Goal: Task Accomplishment & Management: Use online tool/utility

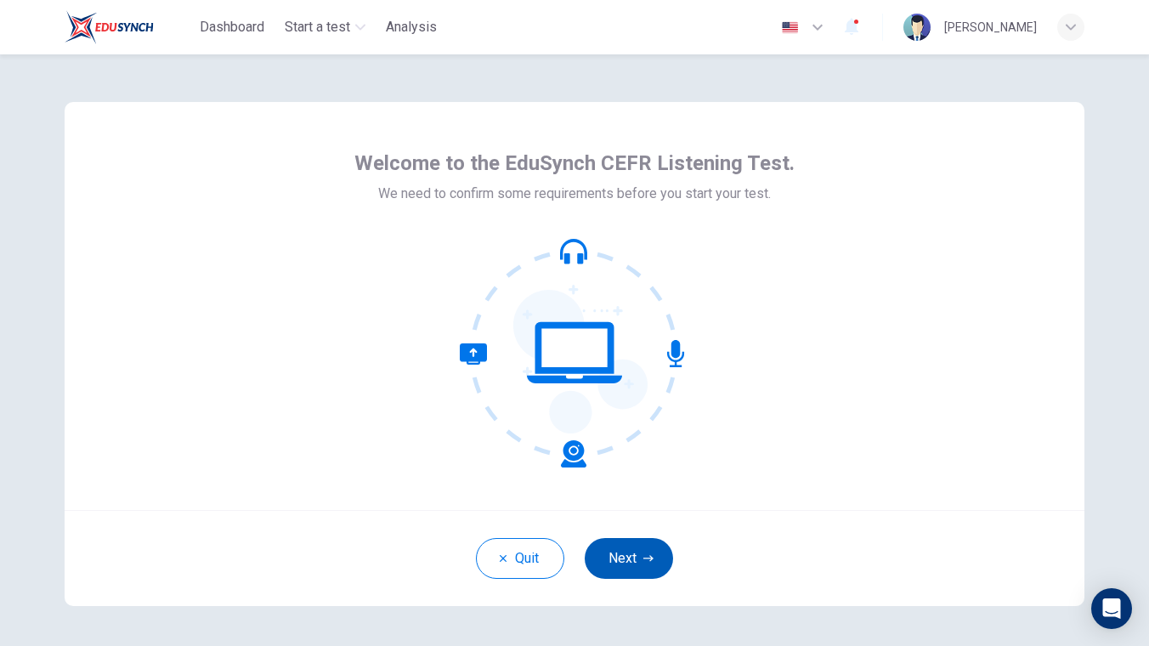
click at [638, 566] on button "Next" at bounding box center [628, 558] width 88 height 41
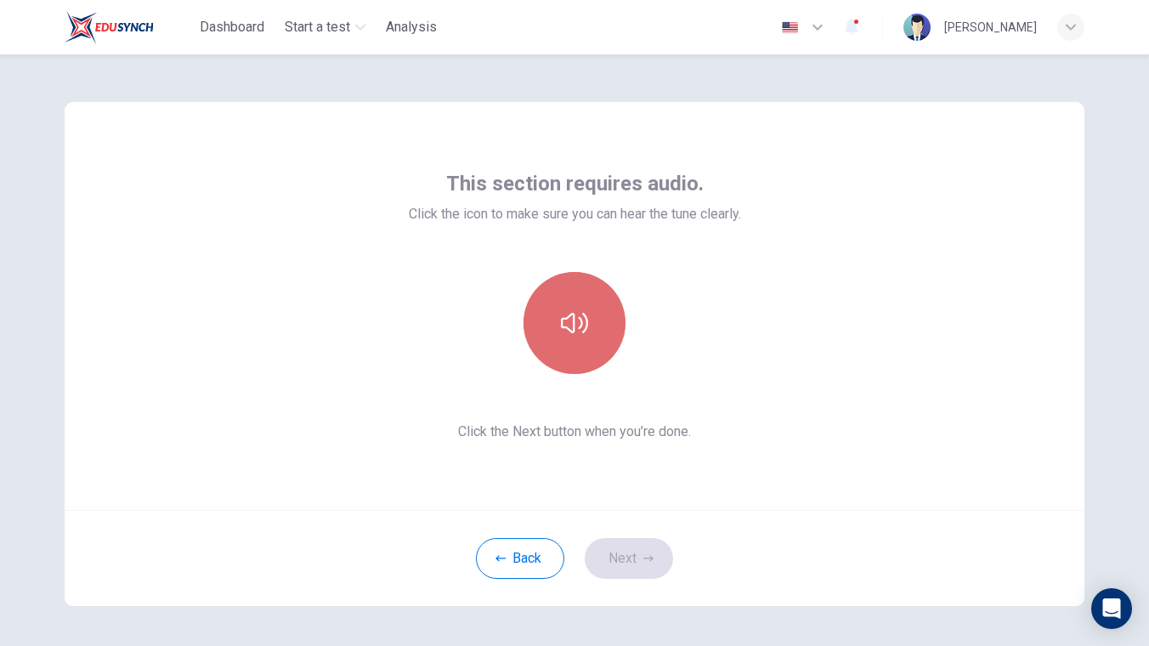
click at [587, 335] on icon "button" at bounding box center [574, 322] width 27 height 27
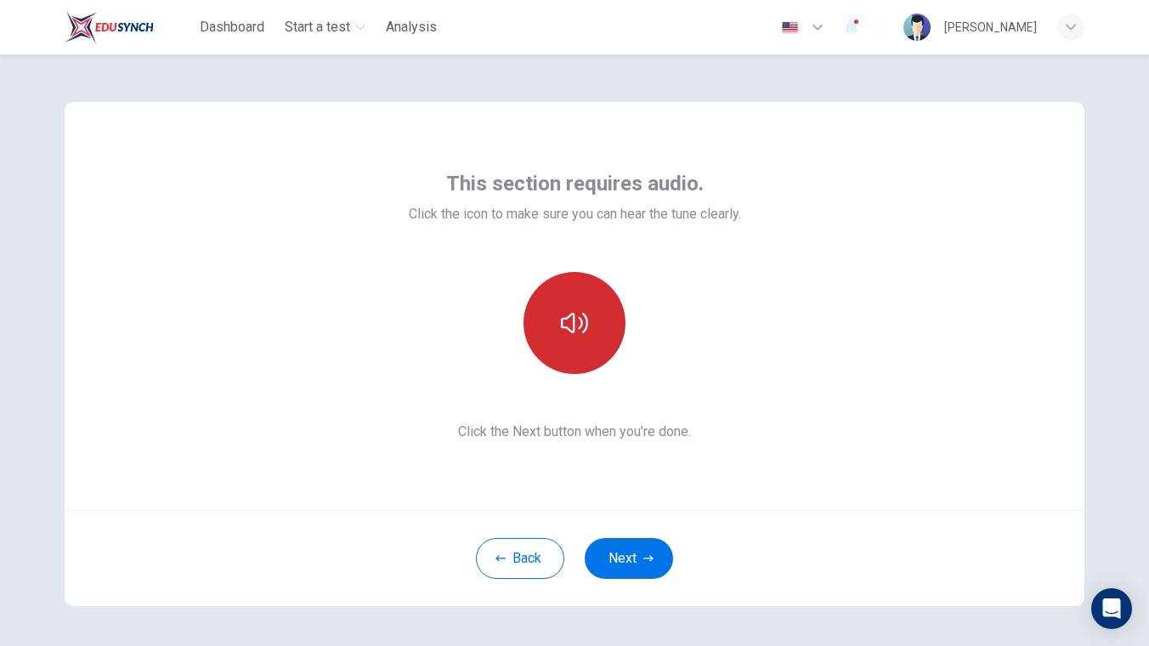
click at [587, 335] on icon "button" at bounding box center [574, 322] width 27 height 27
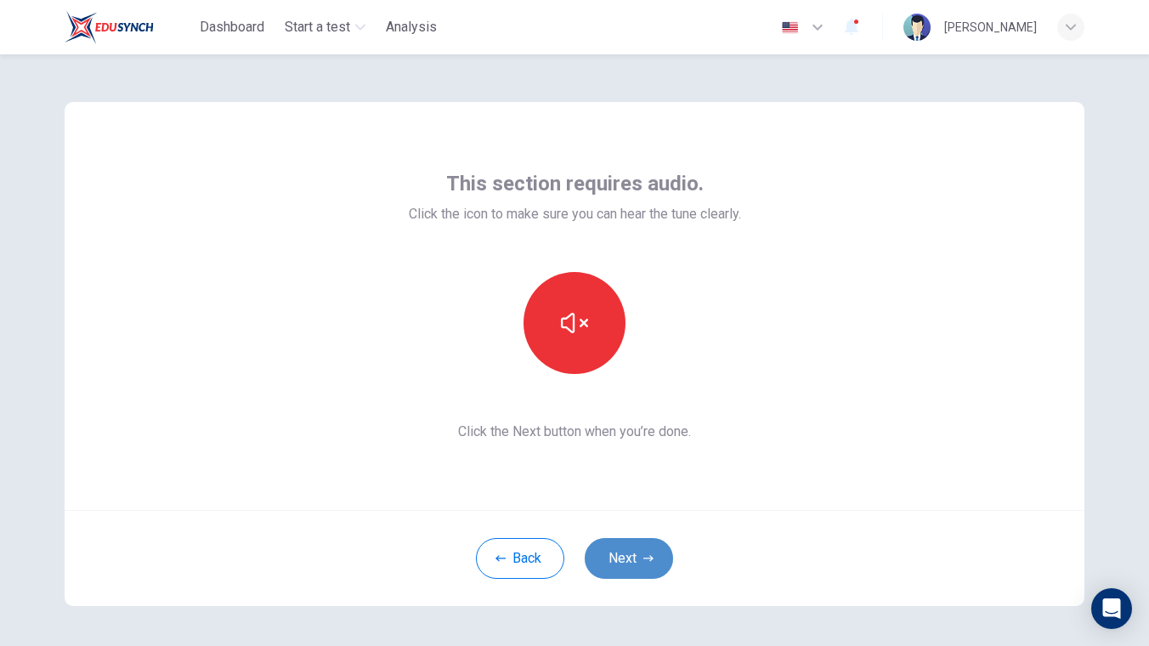
click at [644, 562] on icon "button" at bounding box center [648, 558] width 10 height 10
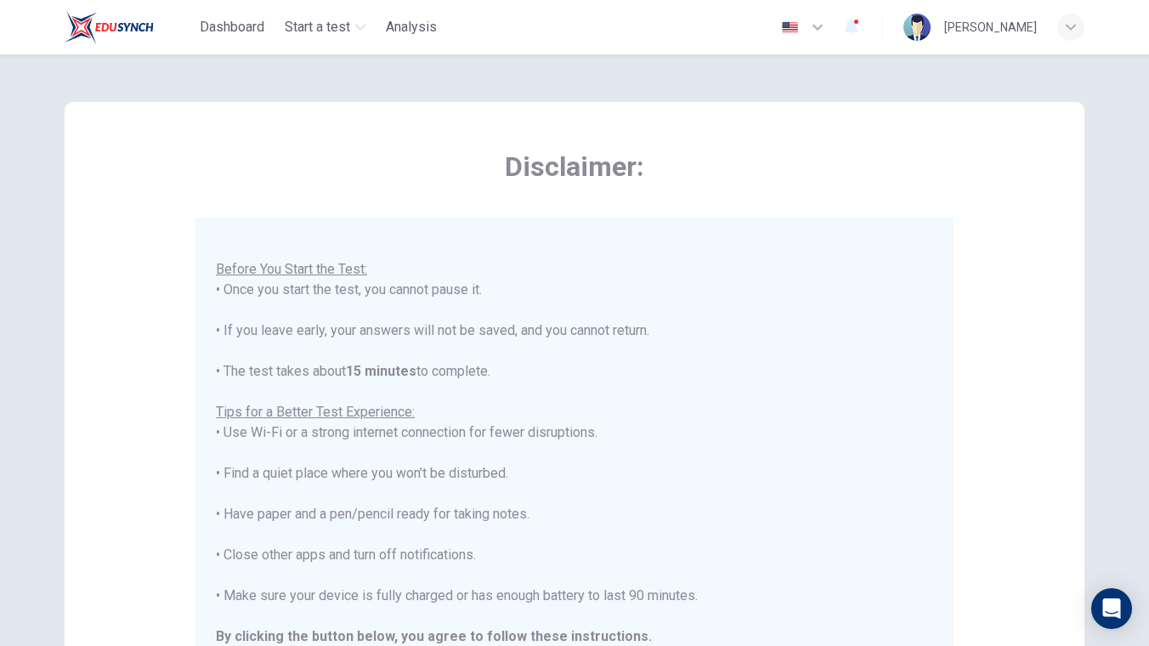
scroll to position [299, 0]
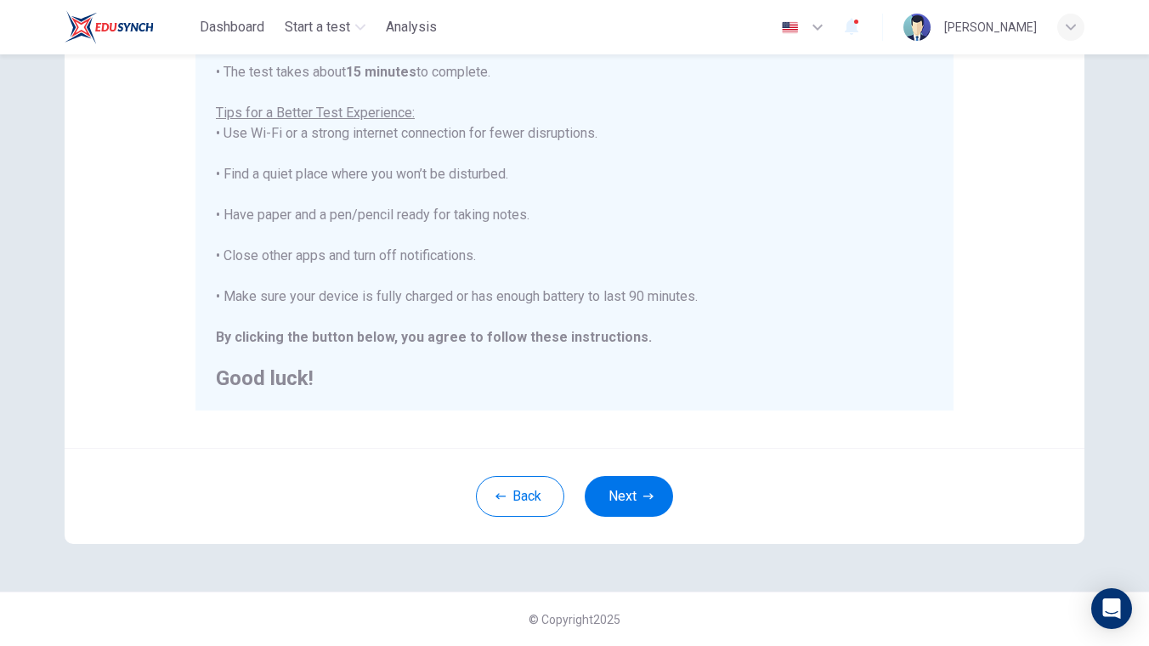
click at [638, 519] on div "Back Next" at bounding box center [574, 496] width 1019 height 96
click at [641, 494] on button "Next" at bounding box center [628, 496] width 88 height 41
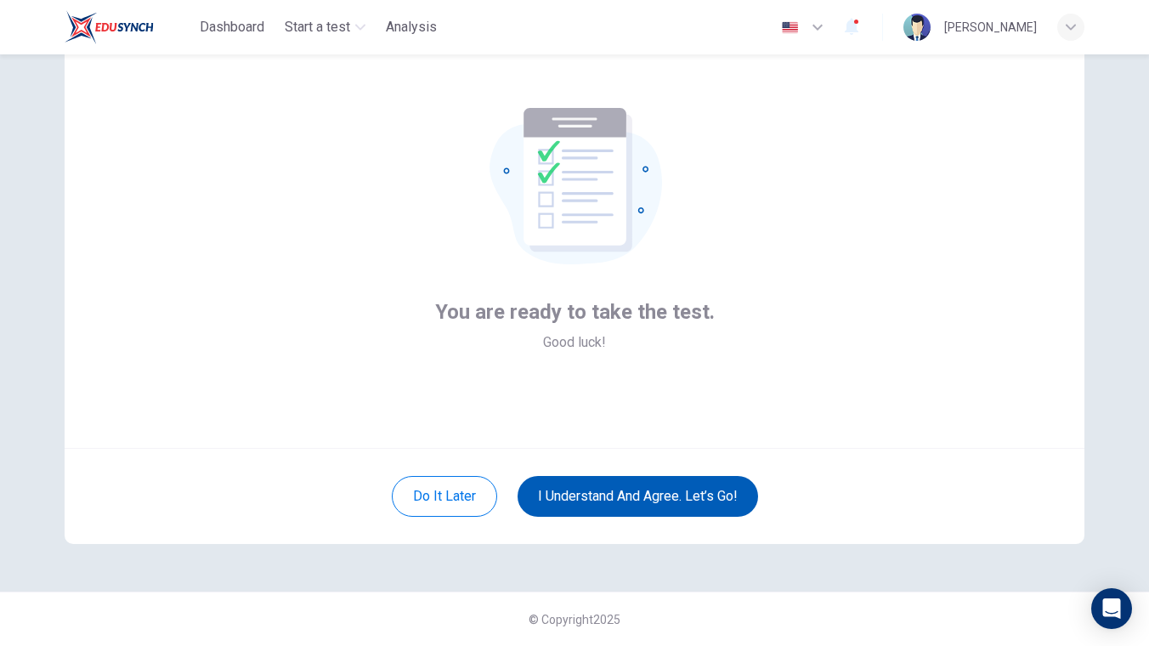
scroll to position [62, 0]
click at [624, 505] on button "I understand and agree. Let’s go!" at bounding box center [637, 496] width 240 height 41
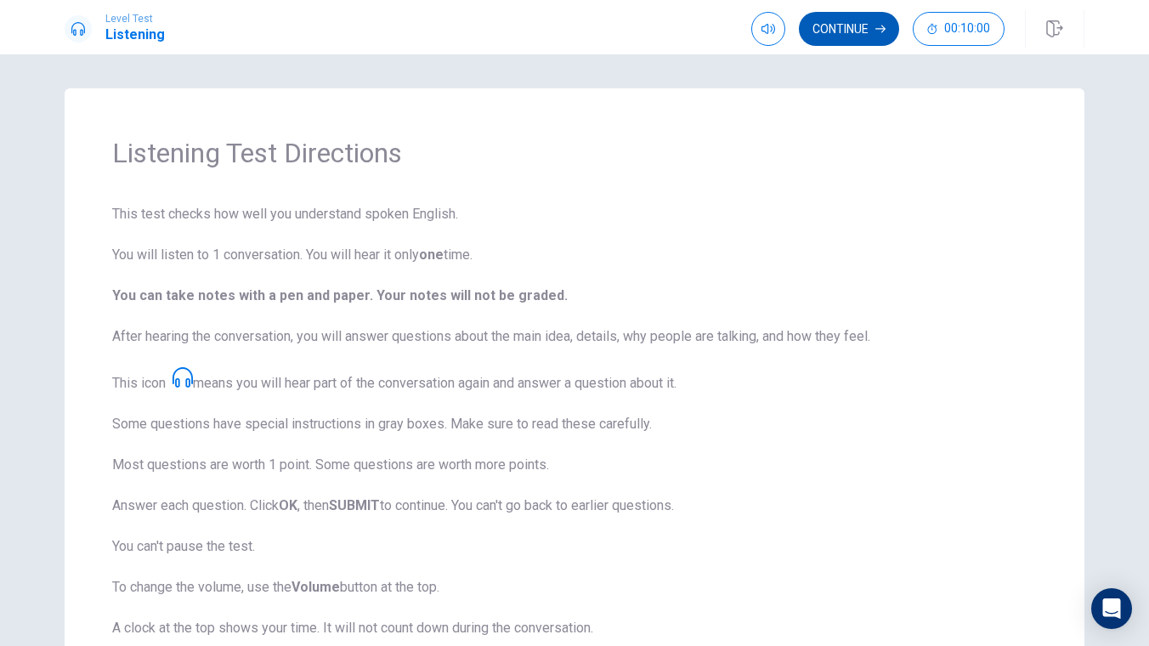
click at [834, 37] on button "Continue" at bounding box center [849, 29] width 100 height 34
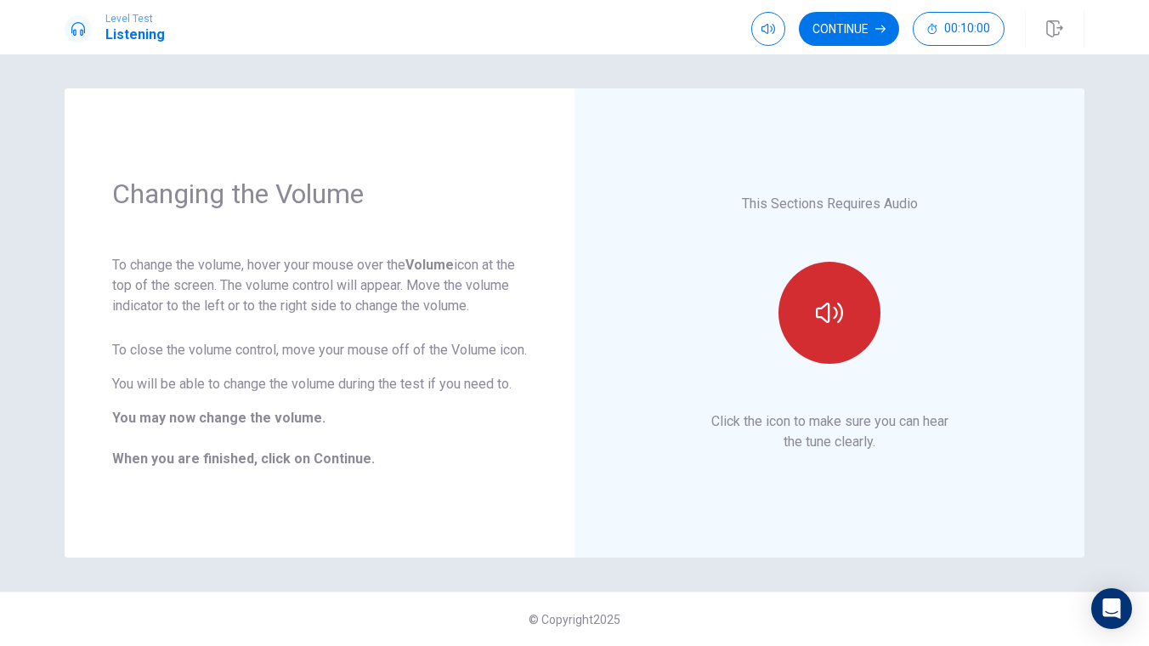
click at [844, 314] on button "button" at bounding box center [829, 313] width 102 height 102
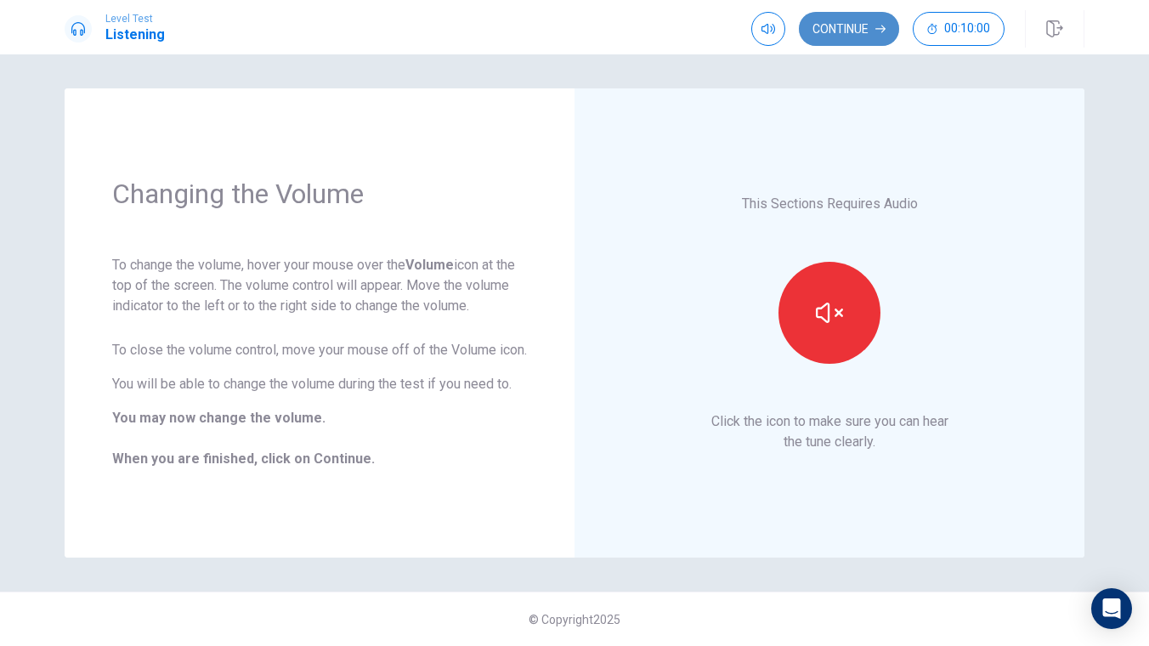
click at [867, 32] on button "Continue" at bounding box center [849, 29] width 100 height 34
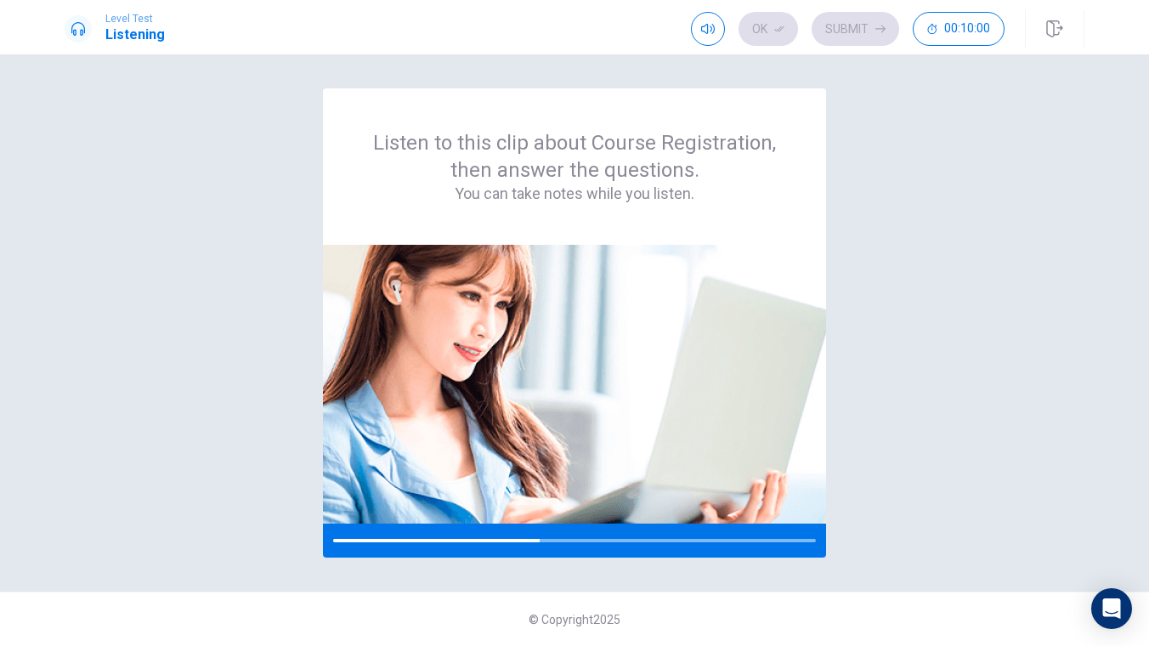
click at [895, 201] on div "Listen to this clip about Course Registration, then answer the questions. You c…" at bounding box center [574, 322] width 1019 height 469
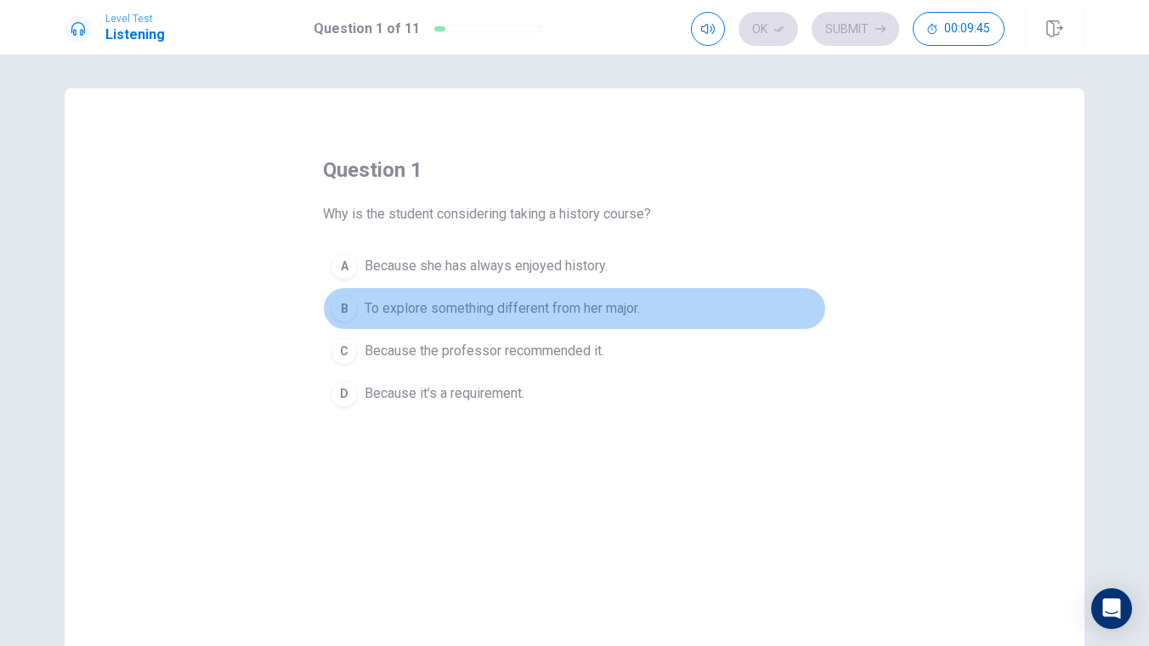
click at [573, 312] on span "To explore something different from her major." at bounding box center [501, 308] width 275 height 20
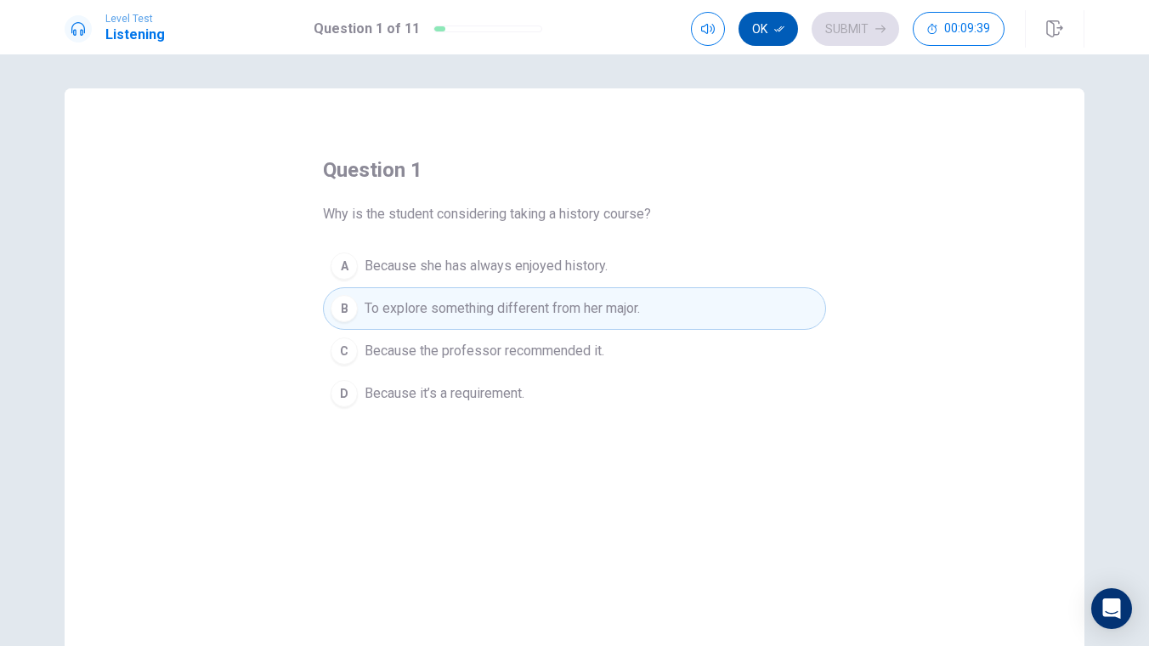
click at [780, 33] on icon "button" at bounding box center [779, 29] width 10 height 10
click at [858, 29] on button "Submit" at bounding box center [854, 29] width 87 height 34
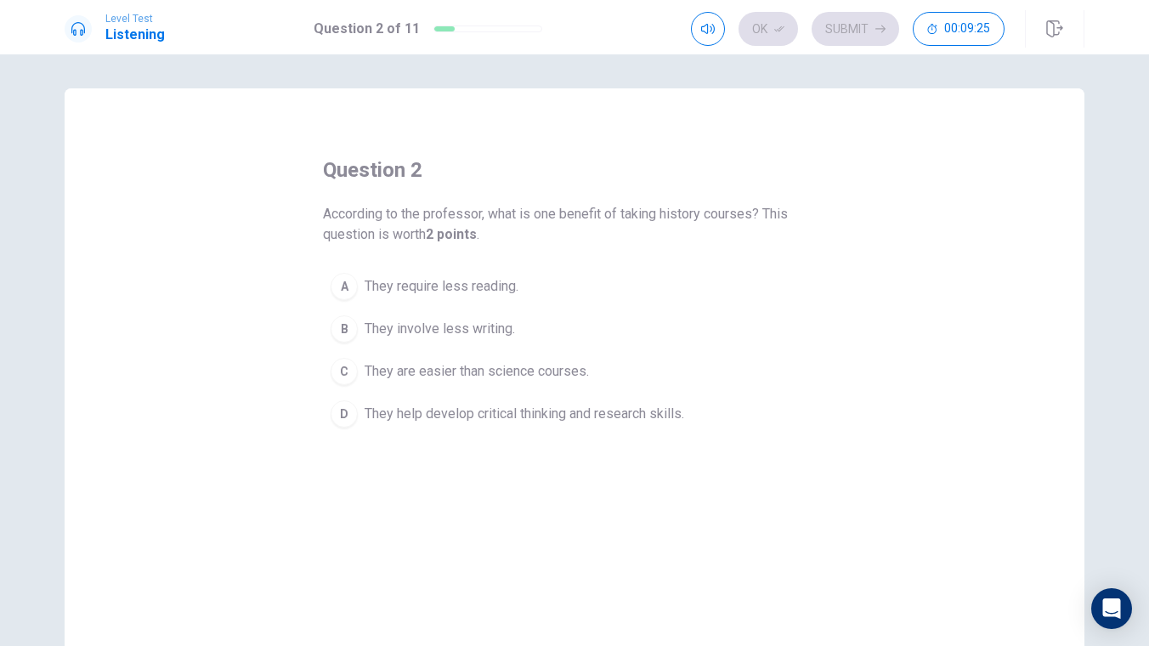
click at [584, 412] on span "They help develop critical thinking and research skills." at bounding box center [523, 414] width 319 height 20
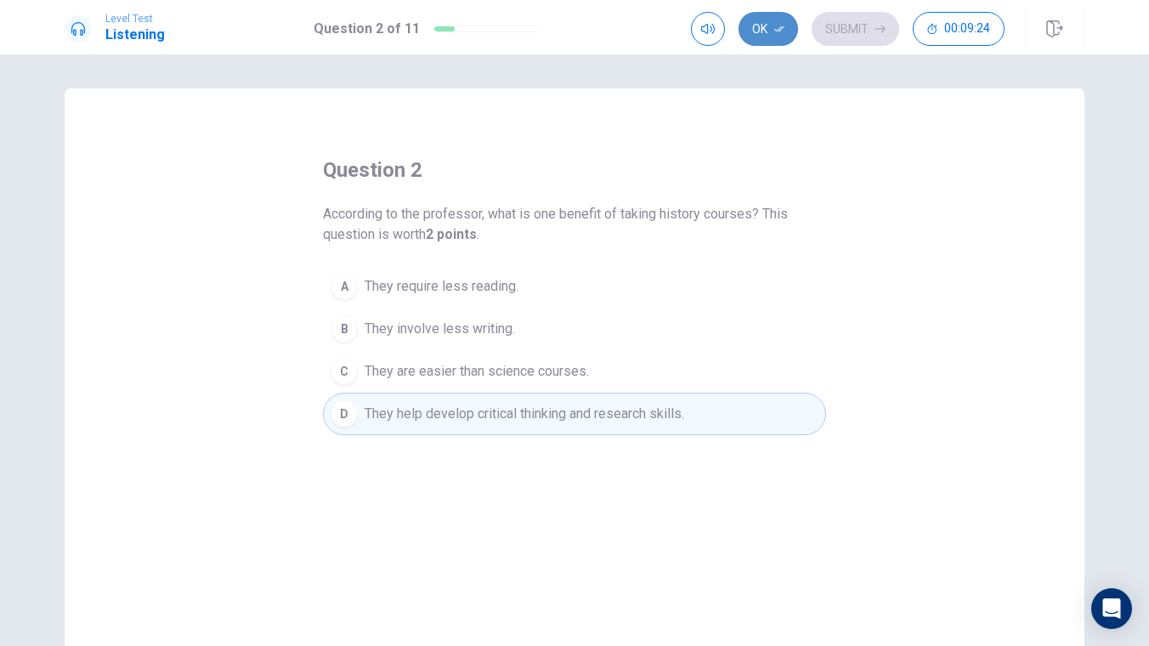
click at [776, 35] on button "Ok" at bounding box center [767, 29] width 59 height 34
click at [847, 35] on button "Submit" at bounding box center [854, 29] width 87 height 34
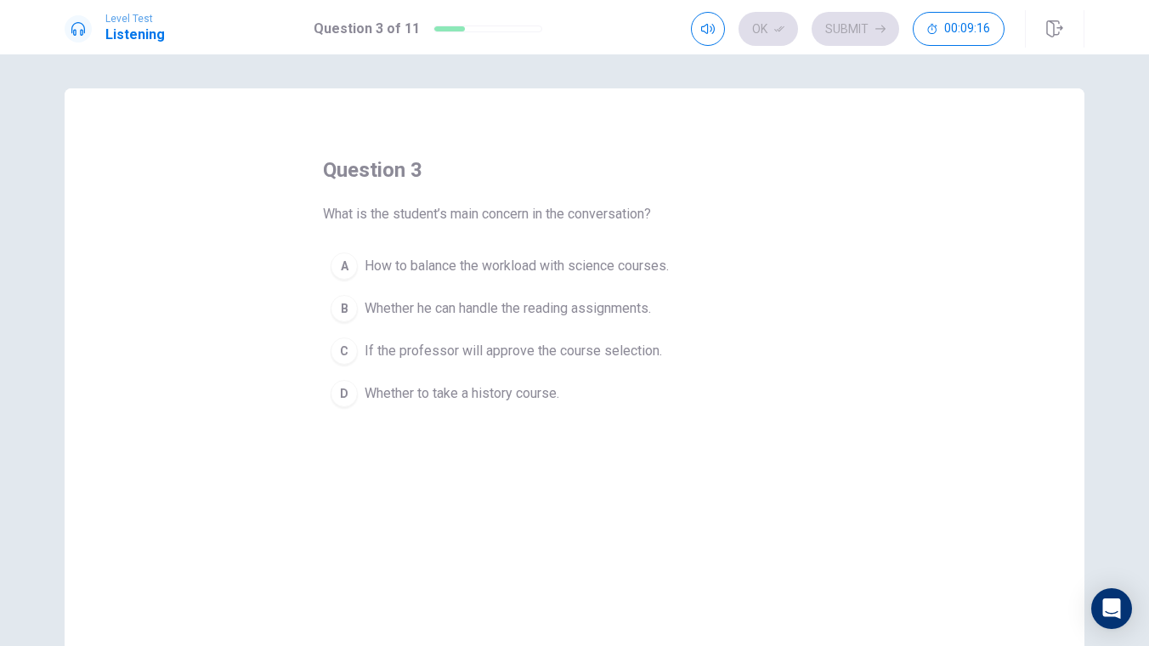
click at [573, 263] on span "How to balance the workload with science courses." at bounding box center [516, 266] width 304 height 20
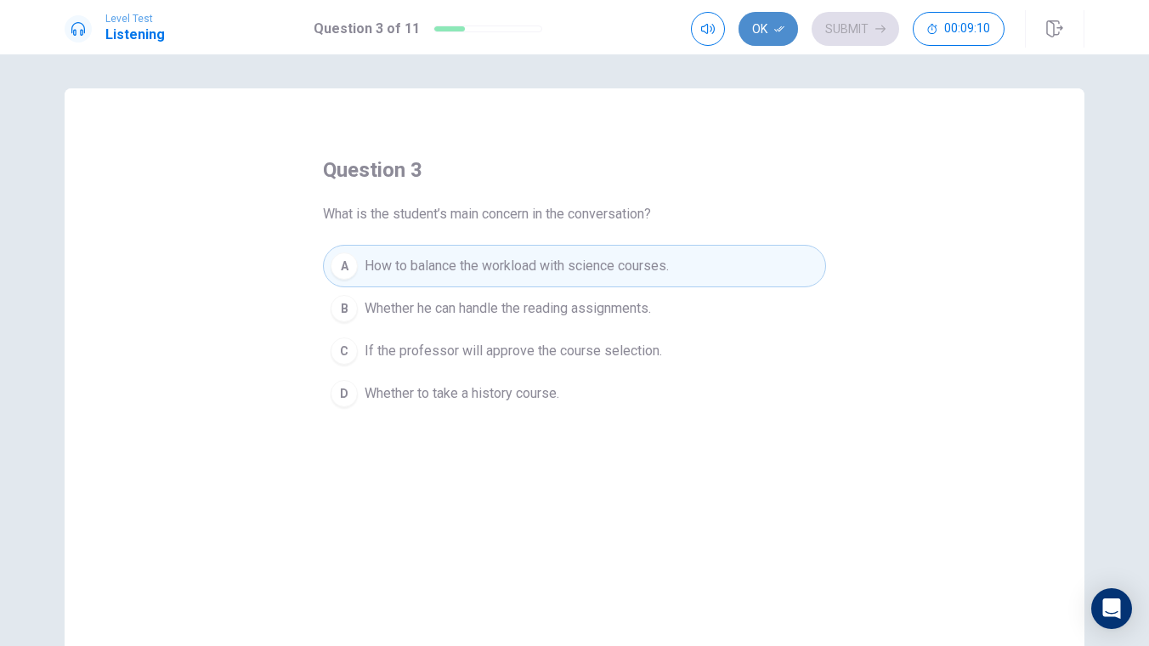
click at [770, 31] on button "Ok" at bounding box center [767, 29] width 59 height 34
click at [832, 31] on button "Submit" at bounding box center [854, 29] width 87 height 34
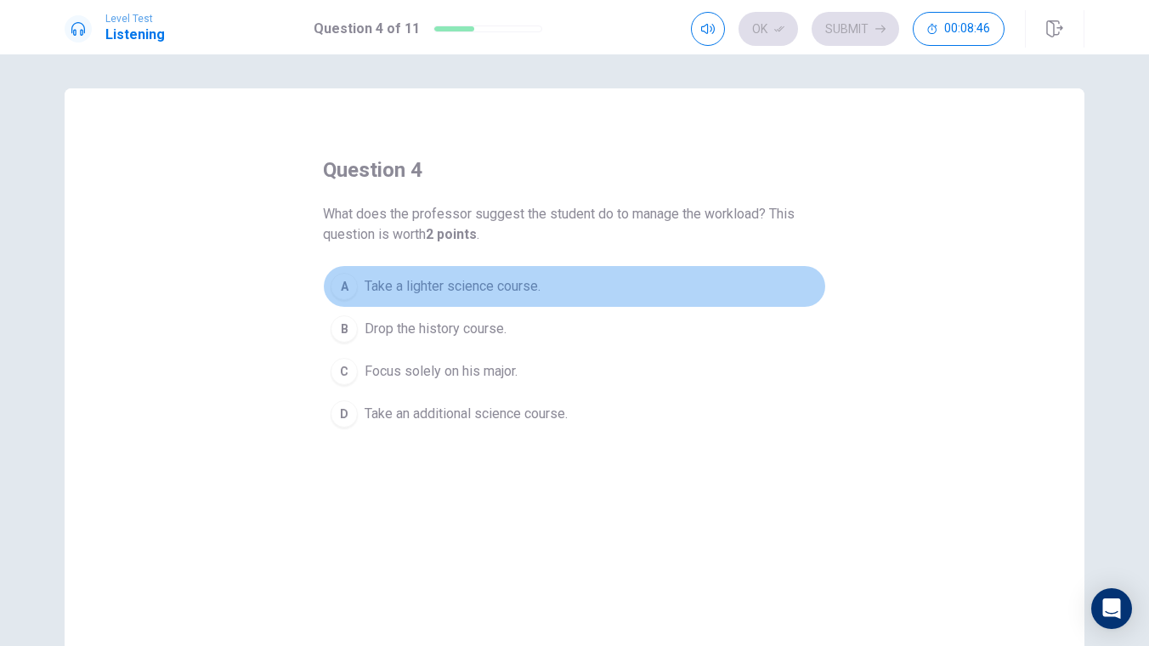
click at [460, 291] on span "Take a lighter science course." at bounding box center [452, 286] width 176 height 20
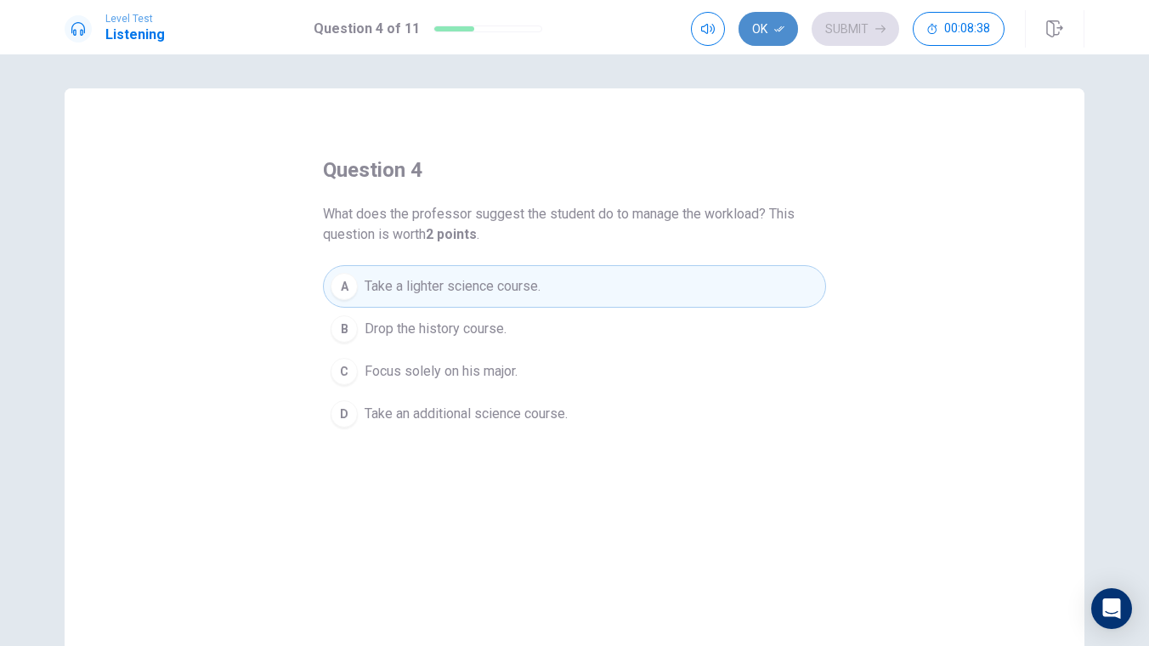
click at [760, 30] on button "Ok" at bounding box center [767, 29] width 59 height 34
click at [838, 28] on button "Submit" at bounding box center [854, 29] width 87 height 34
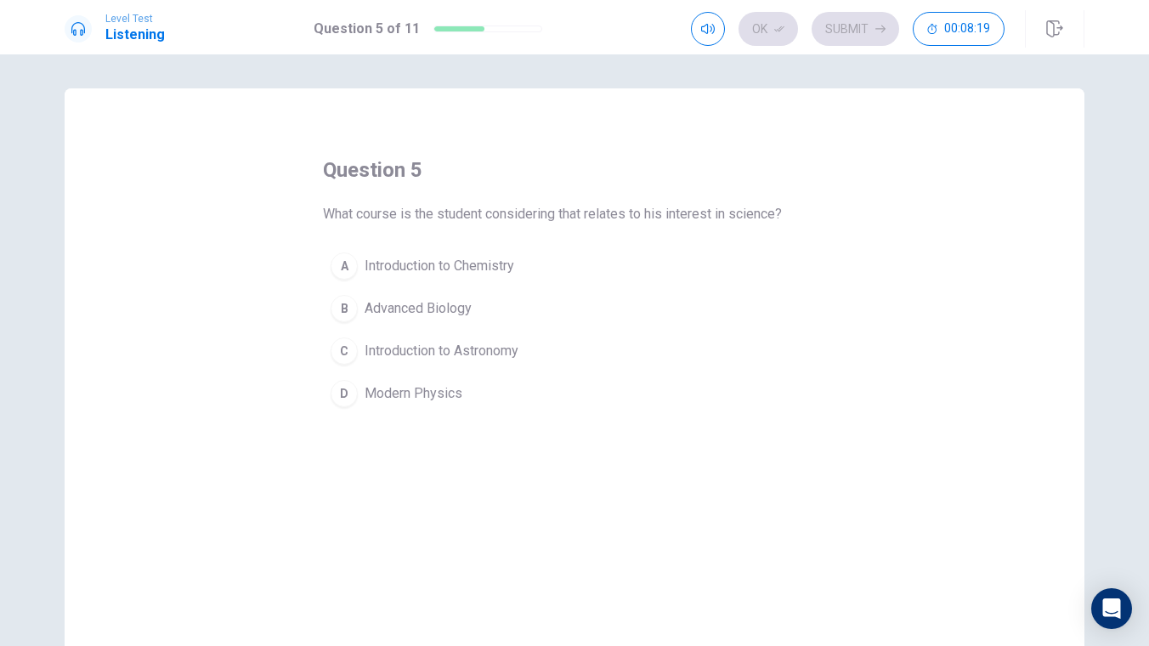
click at [427, 351] on span "Introduction to Astronomy" at bounding box center [441, 351] width 154 height 20
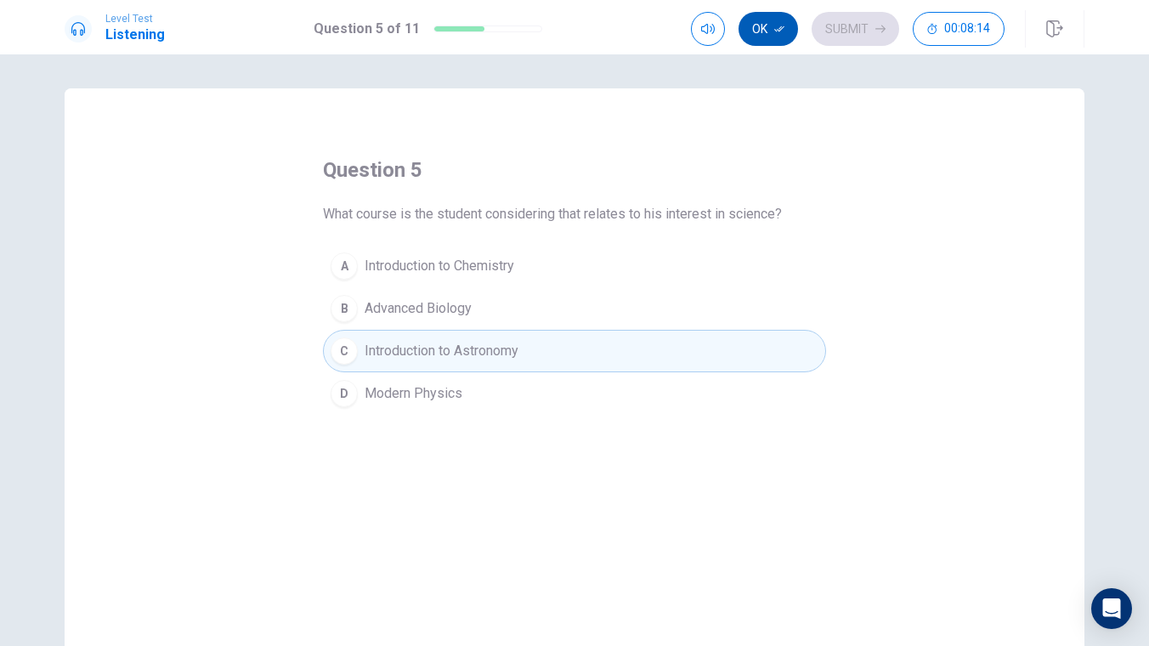
click at [764, 31] on button "Ok" at bounding box center [767, 29] width 59 height 34
click at [832, 25] on button "Submit" at bounding box center [854, 29] width 87 height 34
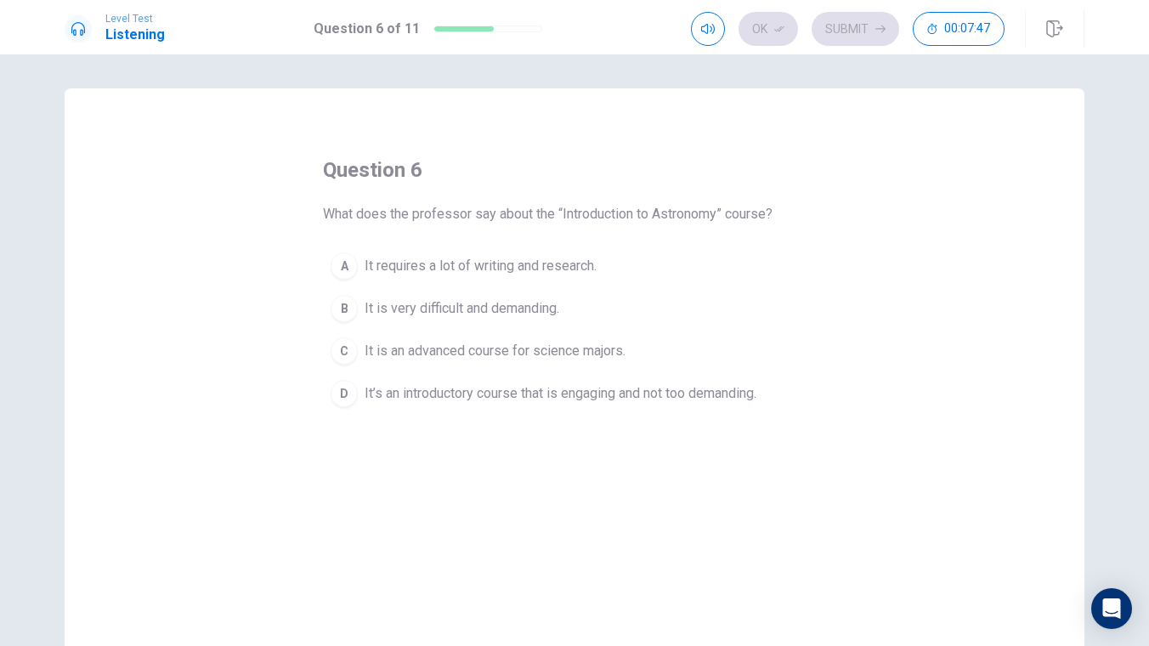
click at [424, 399] on span "It’s an introductory course that is engaging and not too demanding." at bounding box center [560, 393] width 392 height 20
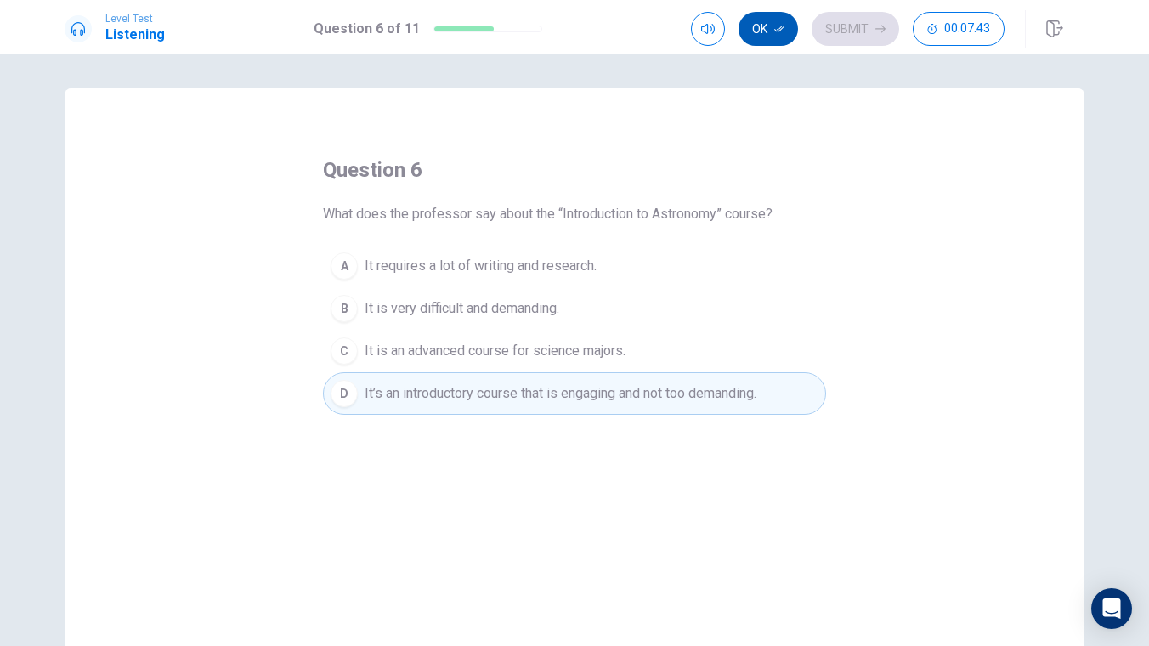
click at [779, 29] on icon "button" at bounding box center [779, 29] width 10 height 10
click at [867, 31] on button "Submit" at bounding box center [854, 29] width 87 height 34
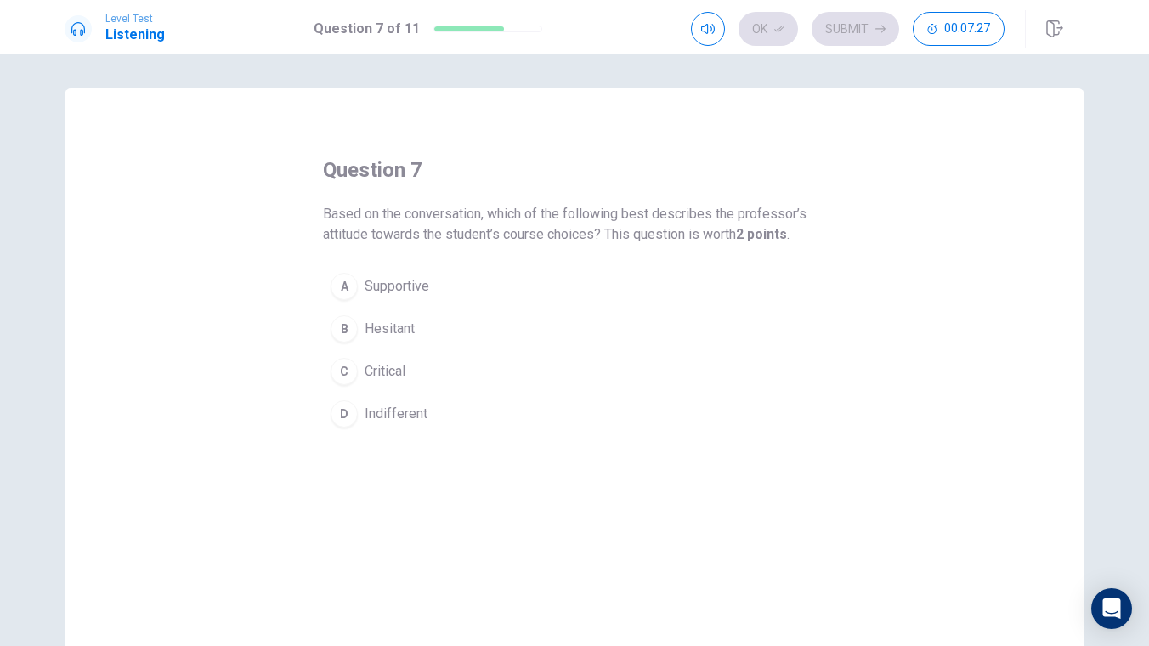
click at [420, 290] on span "Supportive" at bounding box center [396, 286] width 65 height 20
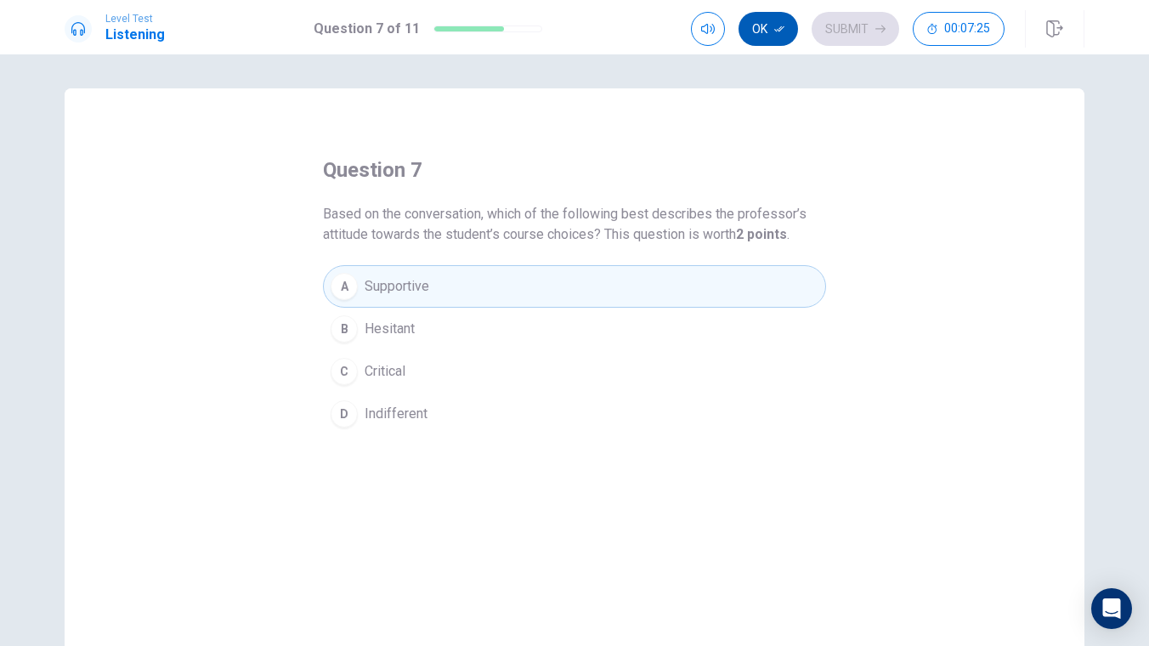
click at [776, 34] on button "Ok" at bounding box center [767, 29] width 59 height 34
click at [869, 35] on button "Submit" at bounding box center [854, 29] width 87 height 34
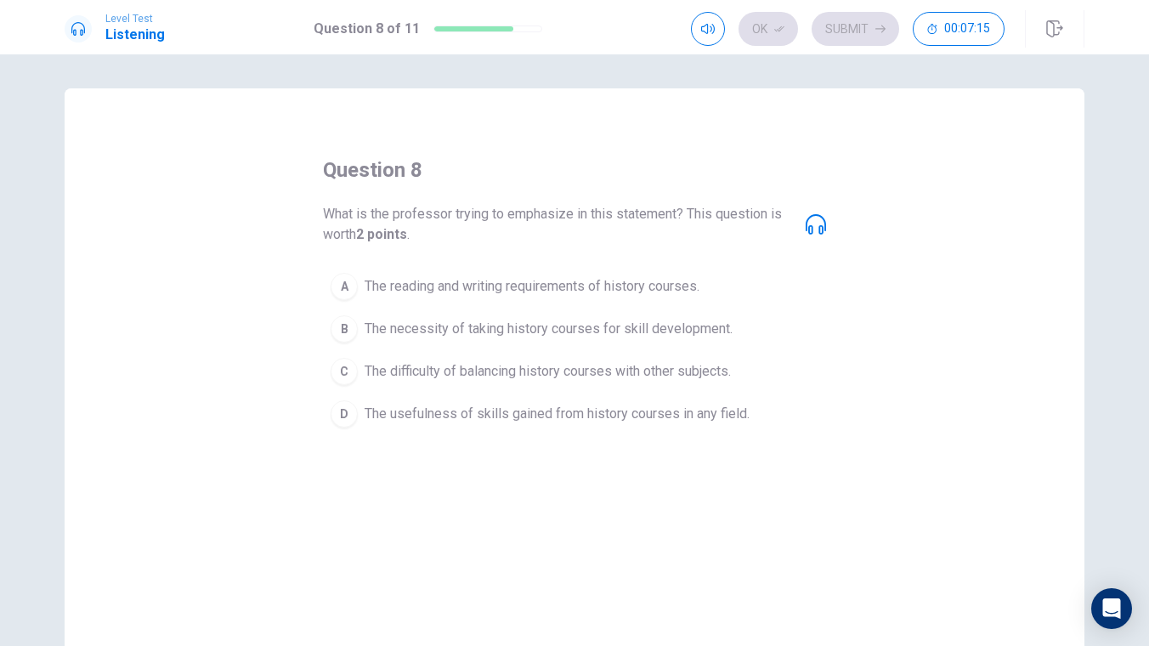
click at [486, 337] on span "The necessity of taking history courses for skill development." at bounding box center [548, 329] width 368 height 20
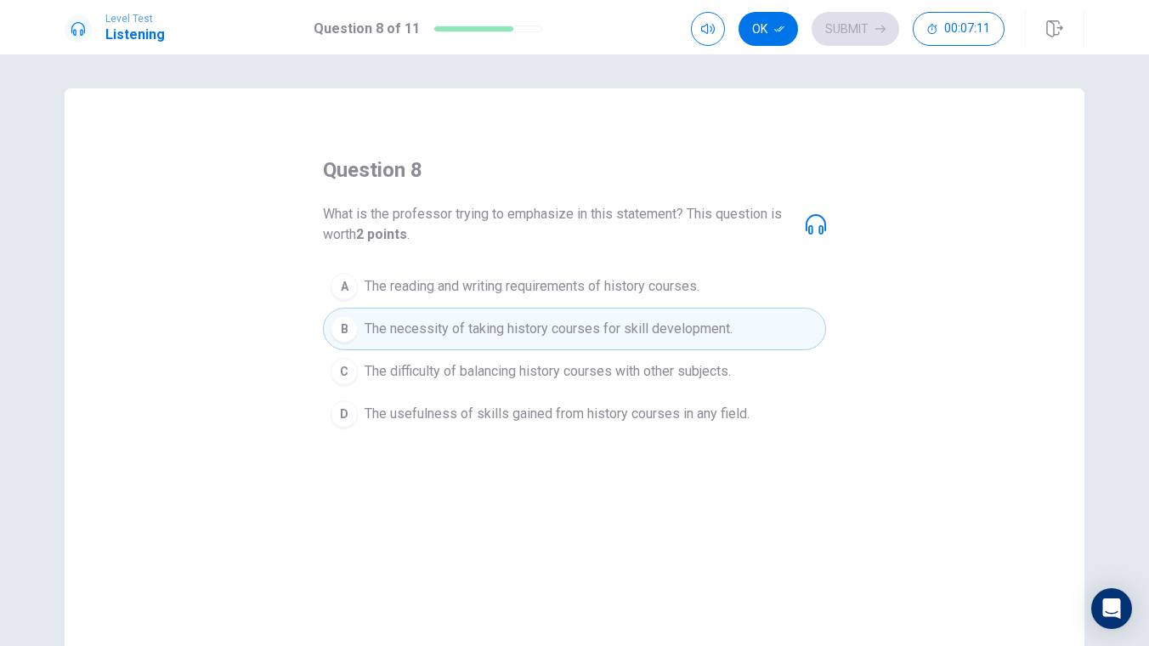
click at [457, 416] on span "The usefulness of skills gained from history courses in any field." at bounding box center [556, 414] width 385 height 20
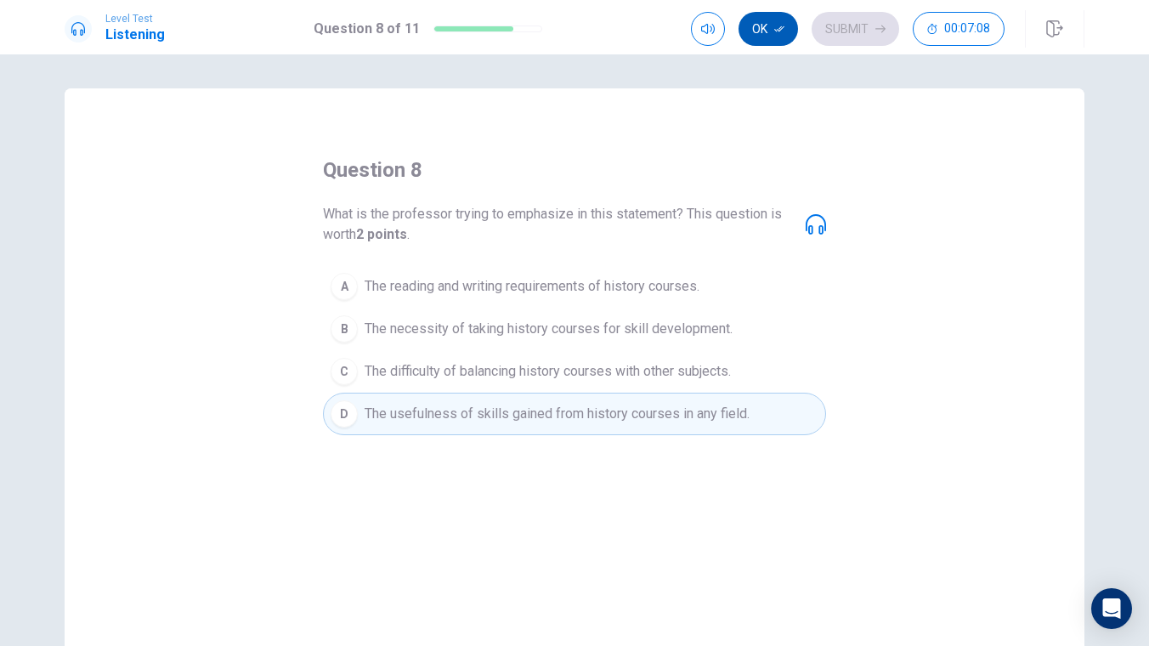
click at [770, 33] on button "Ok" at bounding box center [767, 29] width 59 height 34
click at [839, 33] on button "Submit" at bounding box center [854, 29] width 87 height 34
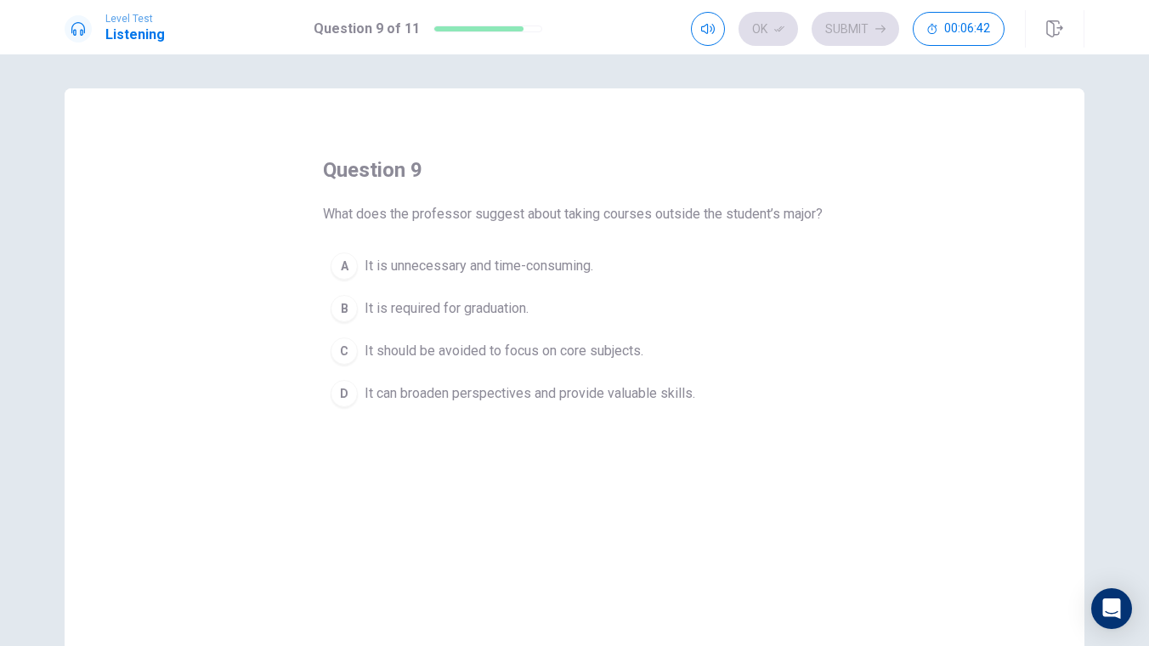
click at [449, 404] on span "It can broaden perspectives and provide valuable skills." at bounding box center [529, 393] width 330 height 20
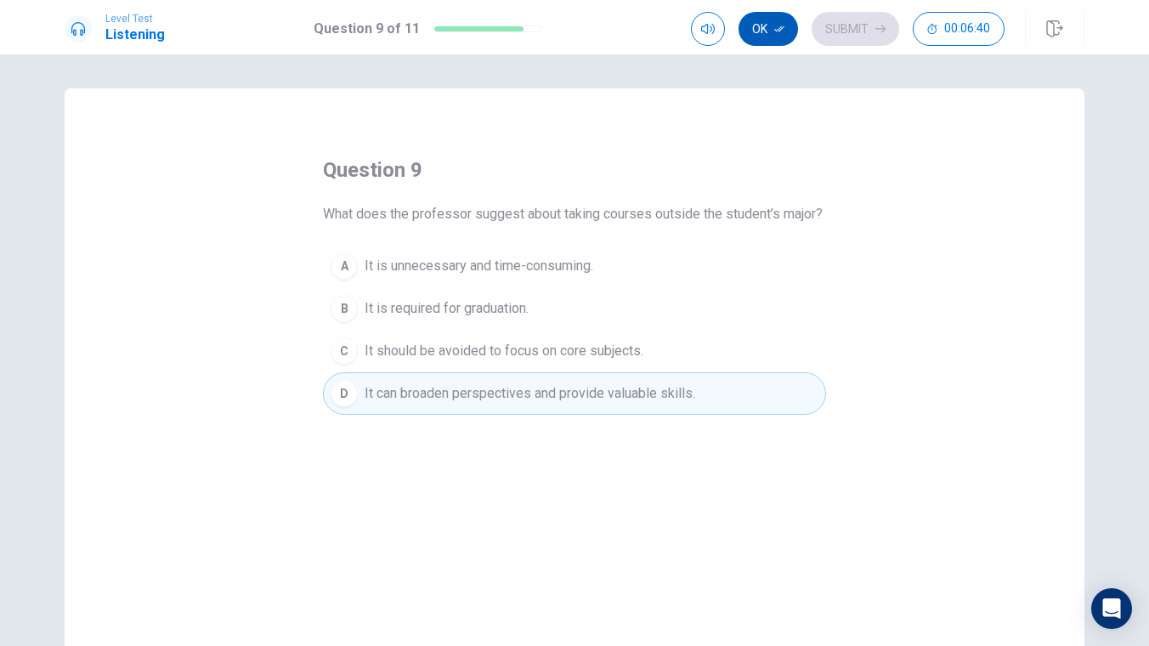
click at [775, 29] on icon "button" at bounding box center [779, 29] width 10 height 6
click at [846, 30] on button "Submit" at bounding box center [854, 29] width 87 height 34
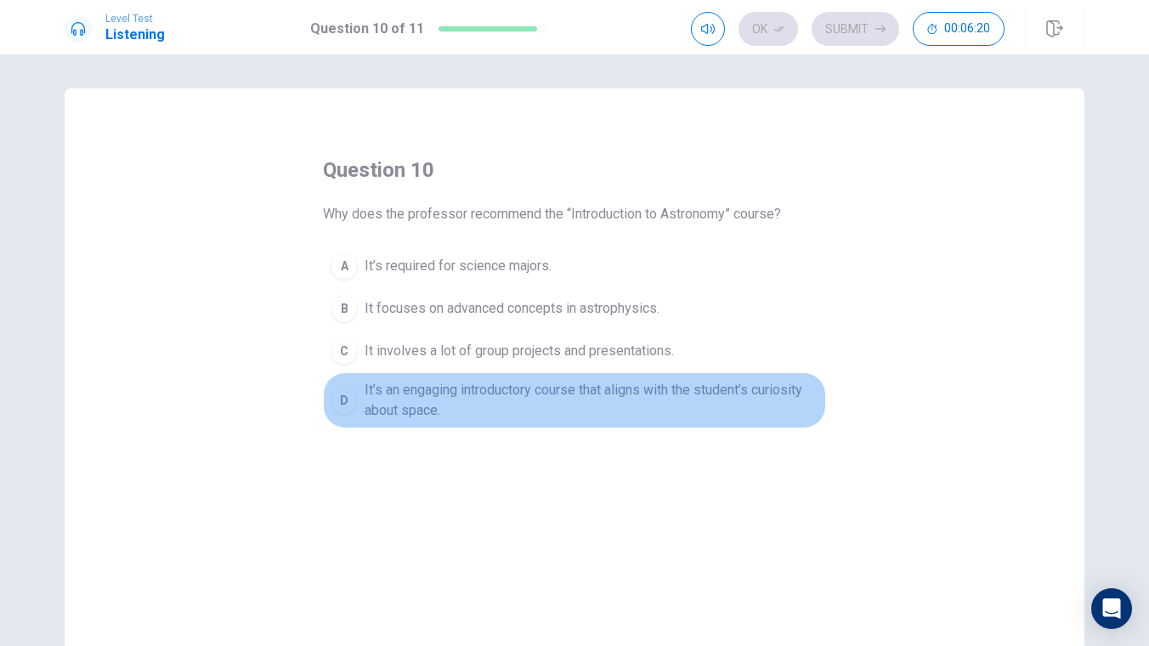
click at [686, 394] on span "It’s an engaging introductory course that aligns with the student’s curiosity a…" at bounding box center [591, 400] width 454 height 41
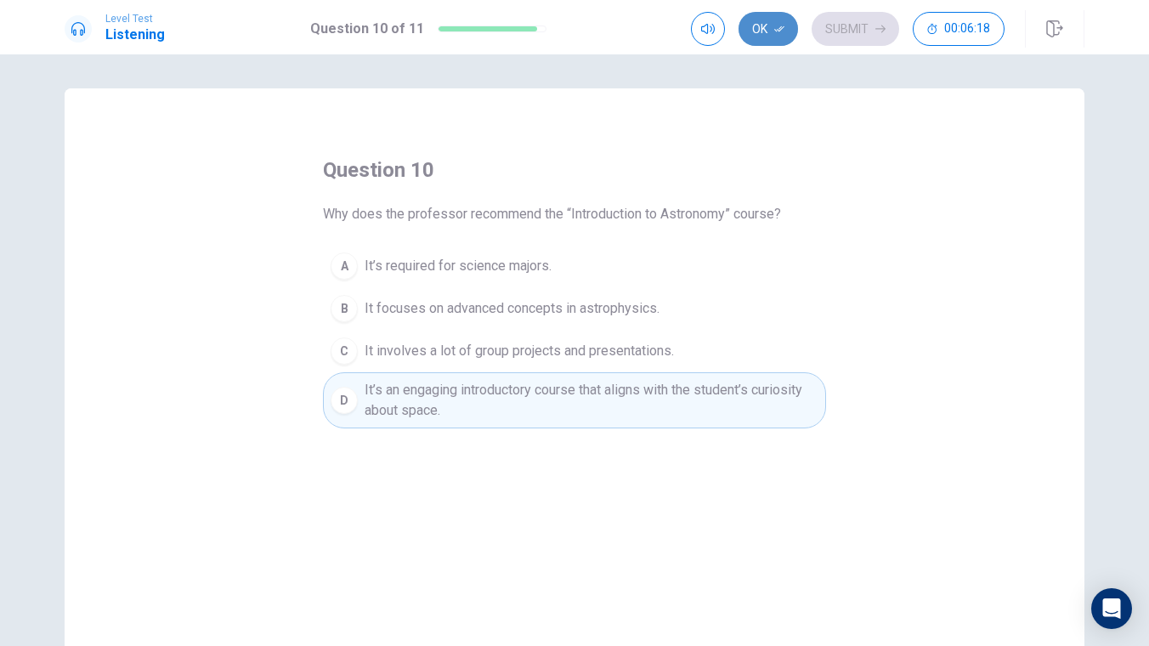
click at [782, 29] on icon "button" at bounding box center [779, 29] width 10 height 6
click at [861, 39] on button "Submit" at bounding box center [854, 29] width 87 height 34
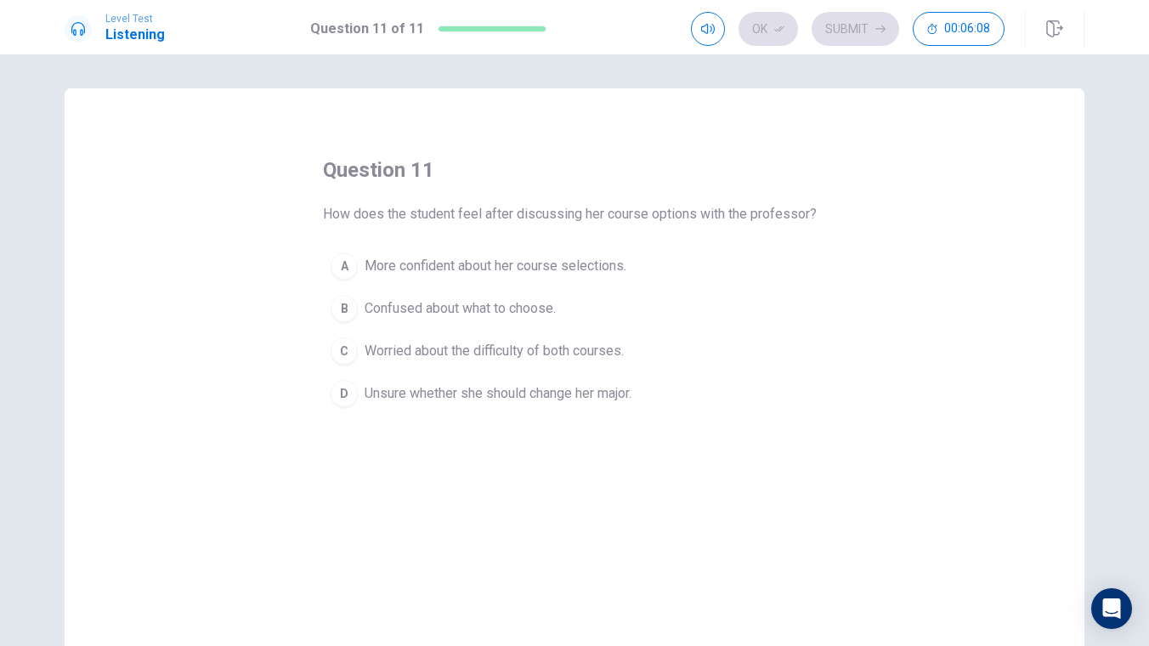
click at [563, 269] on span "More confident about her course selections." at bounding box center [495, 266] width 262 height 20
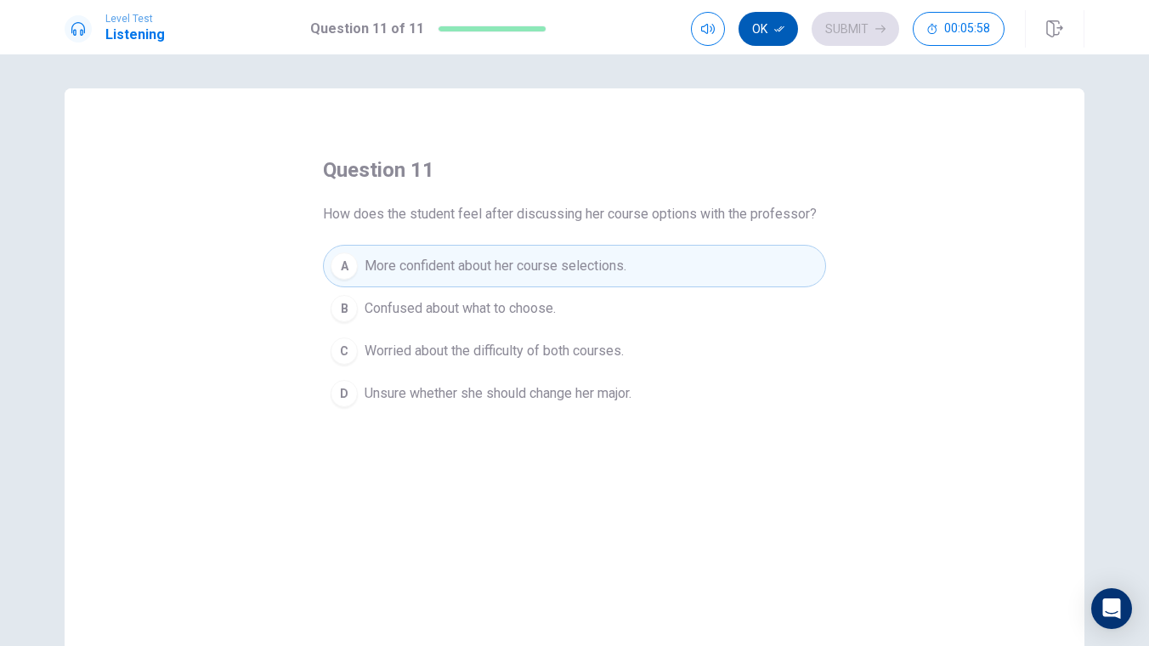
click at [771, 20] on button "Ok" at bounding box center [767, 29] width 59 height 34
click at [837, 25] on button "Submit" at bounding box center [854, 29] width 87 height 34
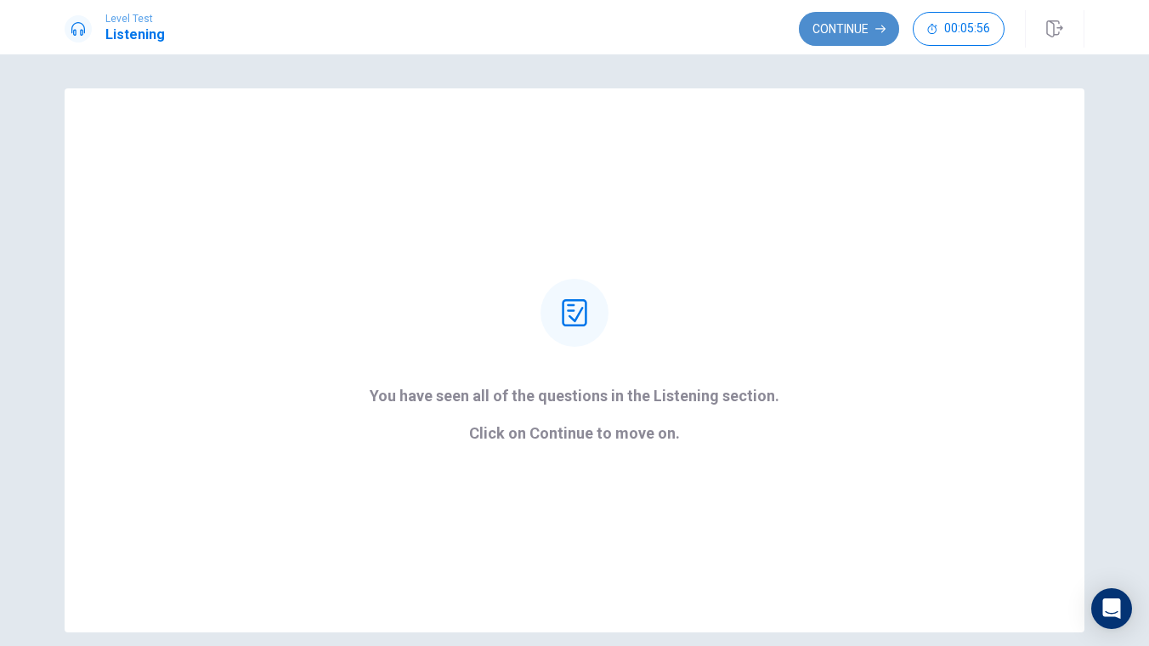
click at [861, 21] on button "Continue" at bounding box center [849, 29] width 100 height 34
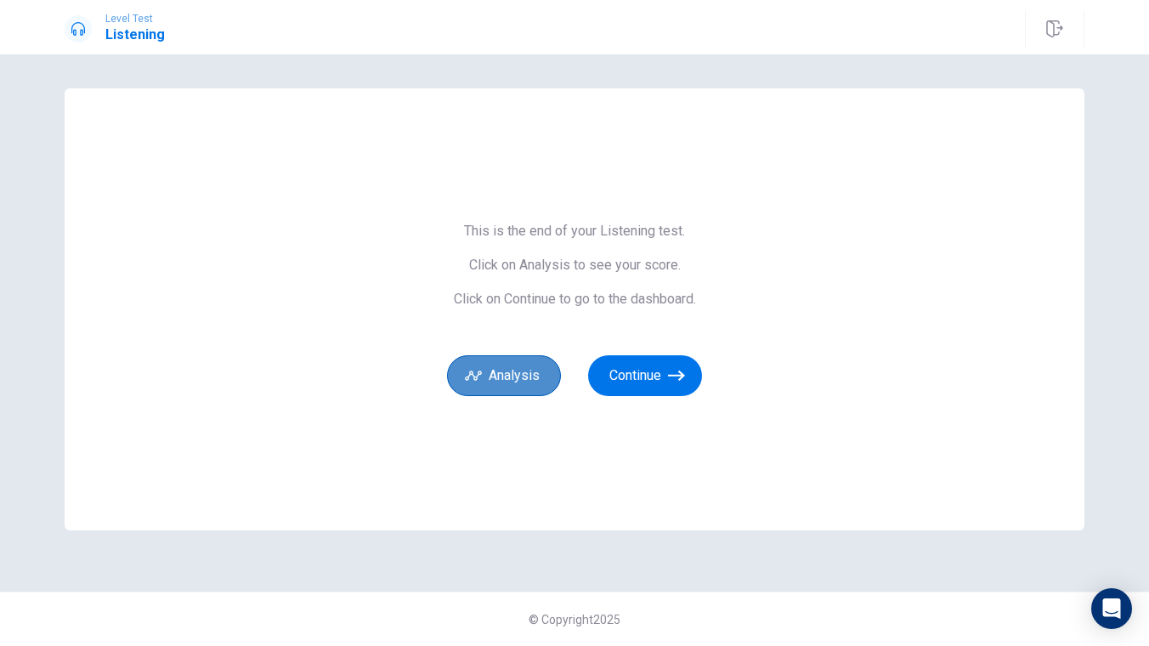
click at [477, 371] on icon "button" at bounding box center [473, 374] width 17 height 9
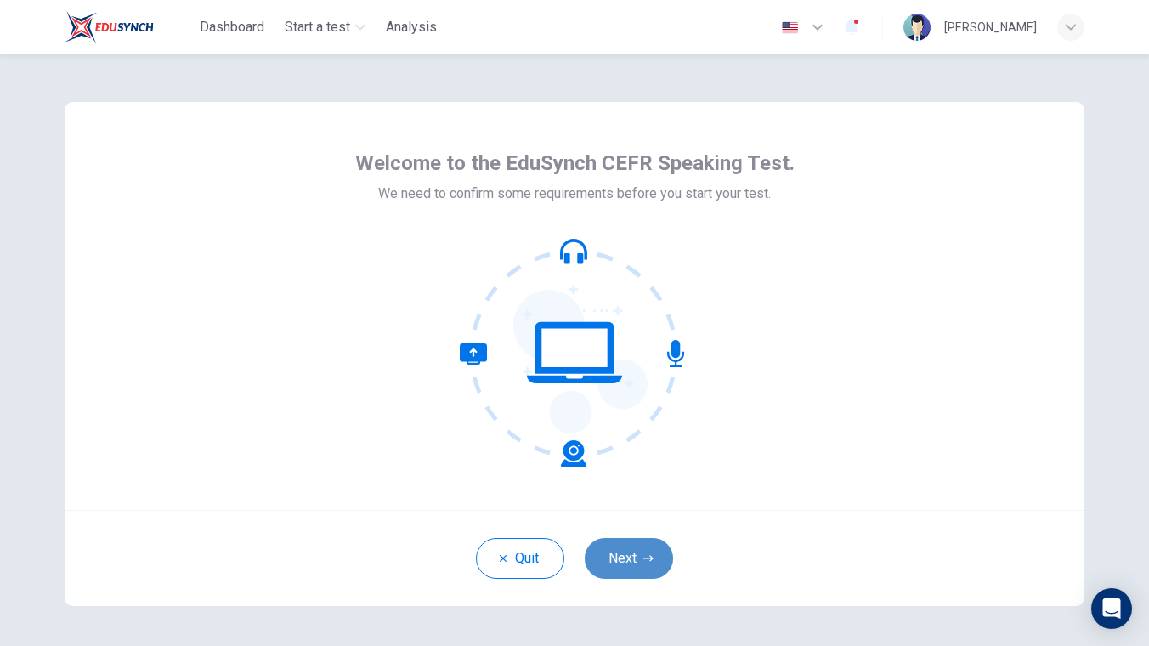
click at [663, 546] on button "Next" at bounding box center [628, 558] width 88 height 41
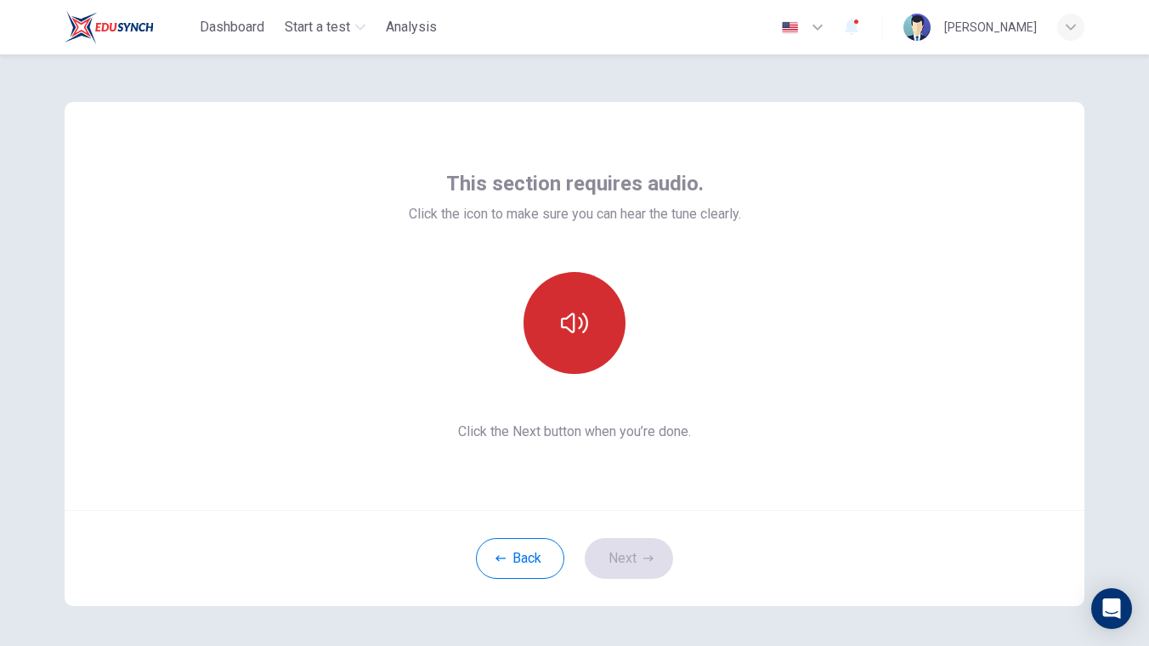
click at [567, 328] on icon "button" at bounding box center [574, 323] width 27 height 20
click at [624, 557] on button "Next" at bounding box center [628, 558] width 88 height 41
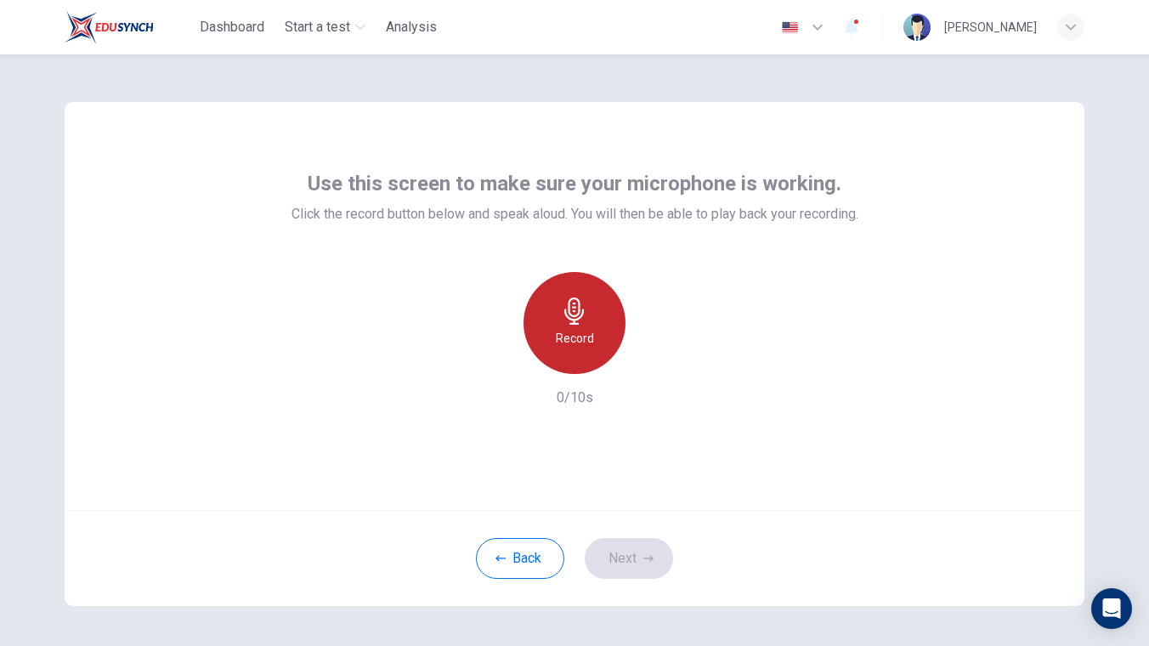
click at [578, 306] on icon "button" at bounding box center [574, 310] width 20 height 27
click at [578, 315] on icon "button" at bounding box center [574, 310] width 27 height 27
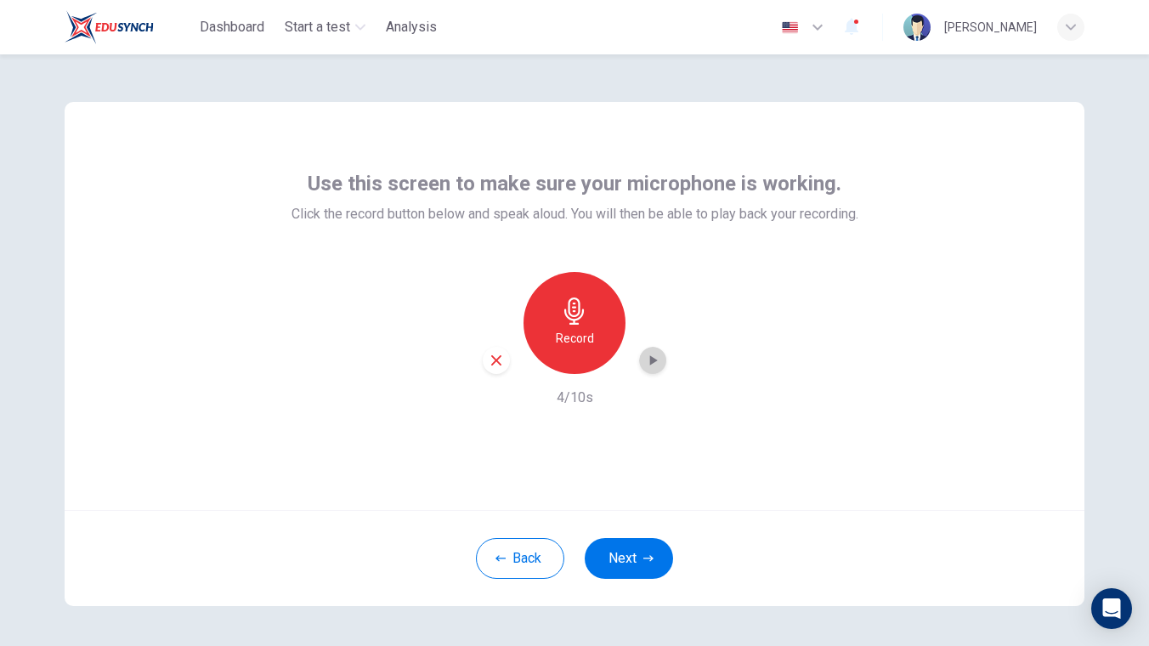
click at [656, 363] on icon "button" at bounding box center [652, 360] width 17 height 17
click at [485, 370] on div "Record" at bounding box center [574, 323] width 183 height 102
click at [494, 364] on icon "button" at bounding box center [495, 360] width 15 height 15
click at [630, 564] on button "Next" at bounding box center [628, 558] width 88 height 41
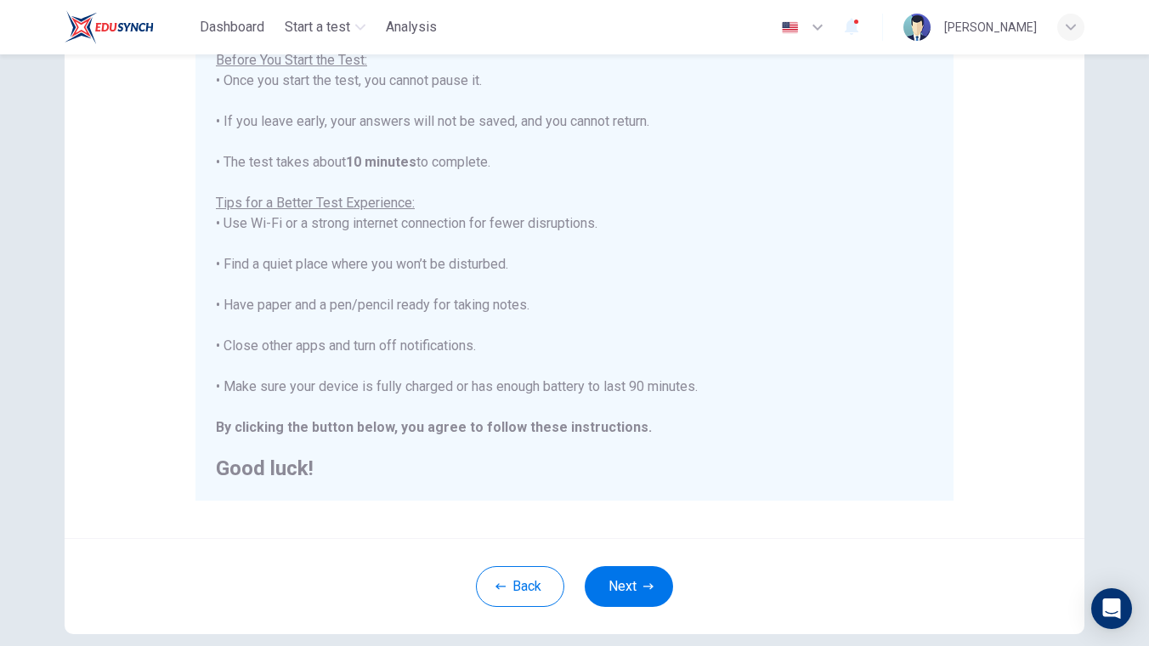
scroll to position [299, 0]
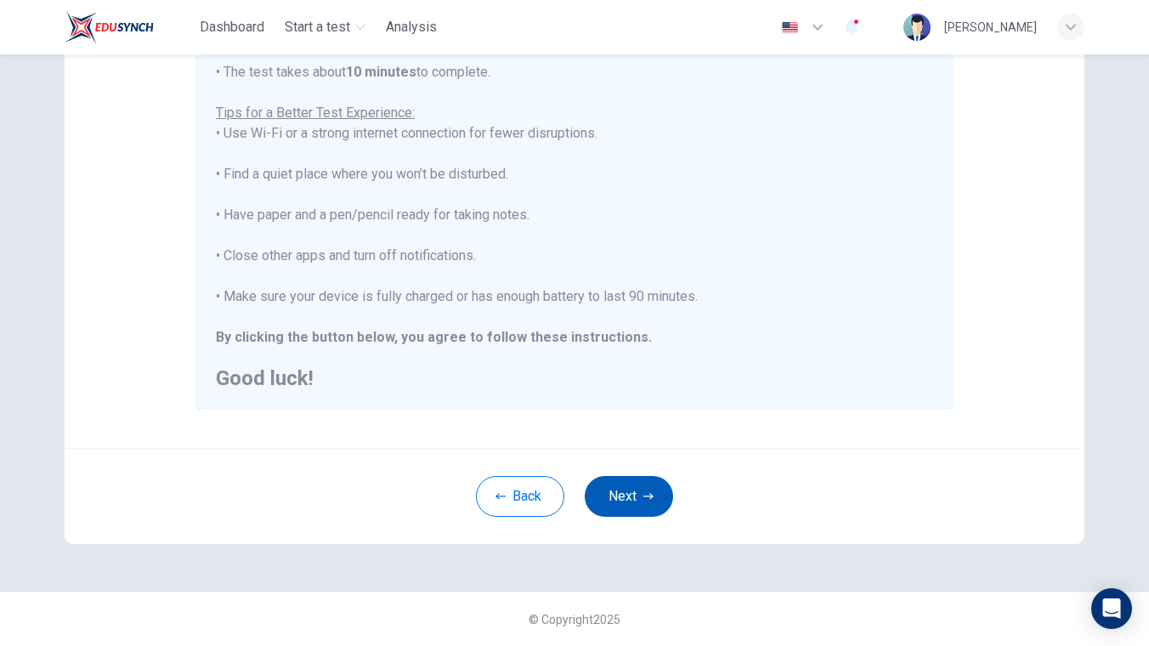
click at [637, 505] on button "Next" at bounding box center [628, 496] width 88 height 41
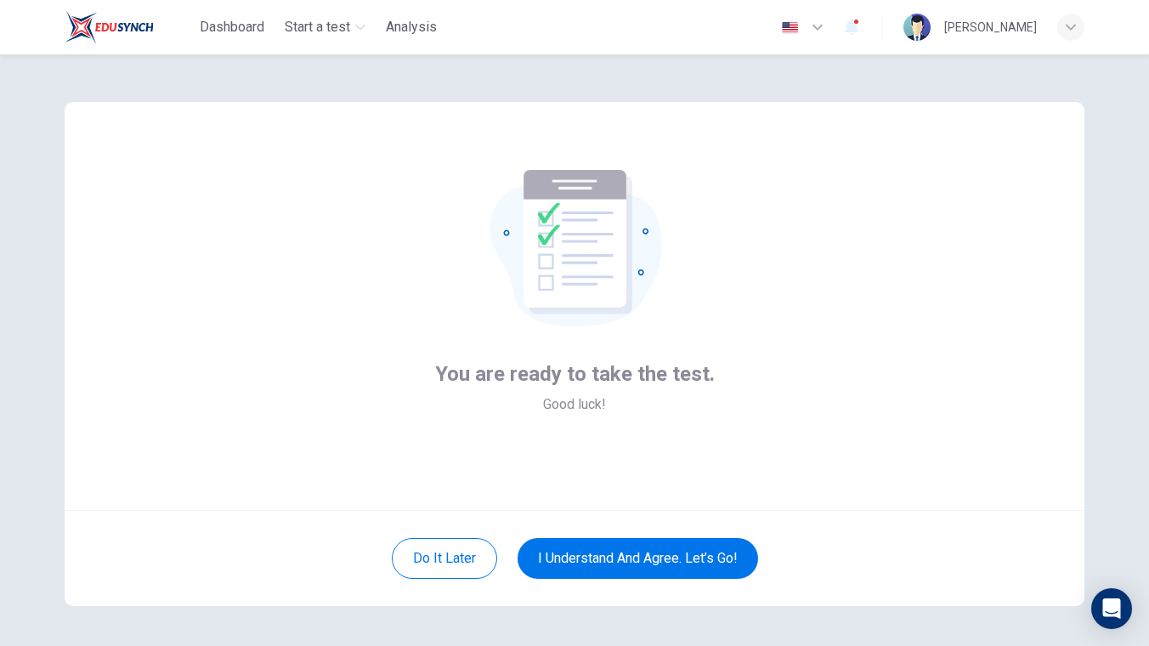
scroll to position [2, 0]
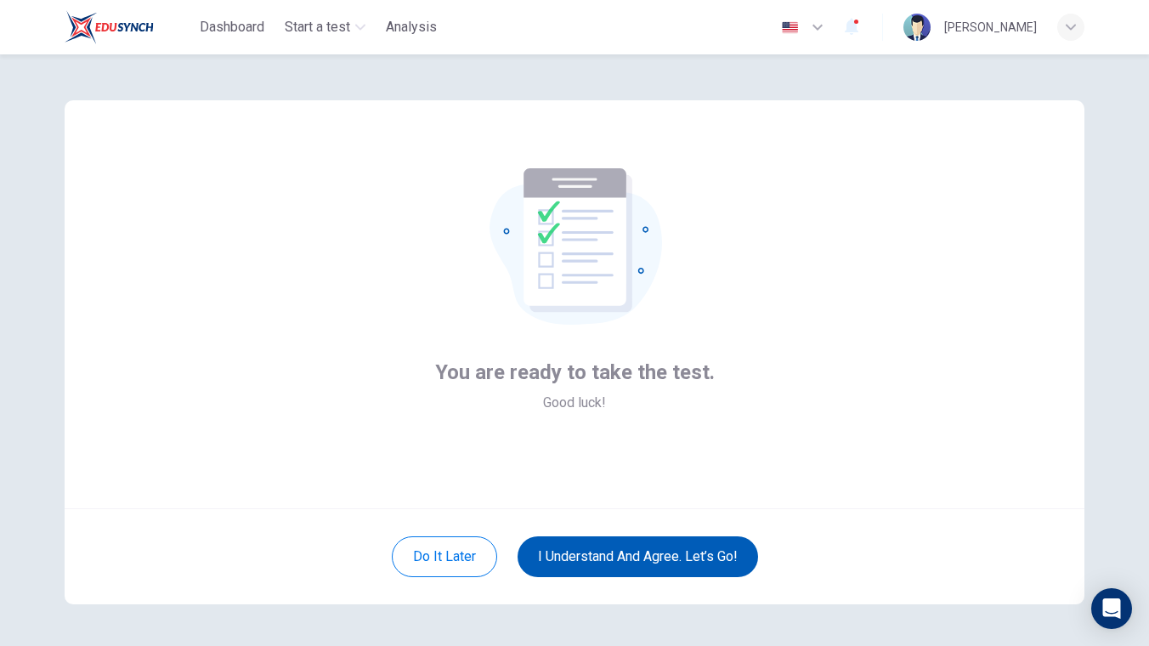
click at [602, 554] on button "I understand and agree. Let’s go!" at bounding box center [637, 556] width 240 height 41
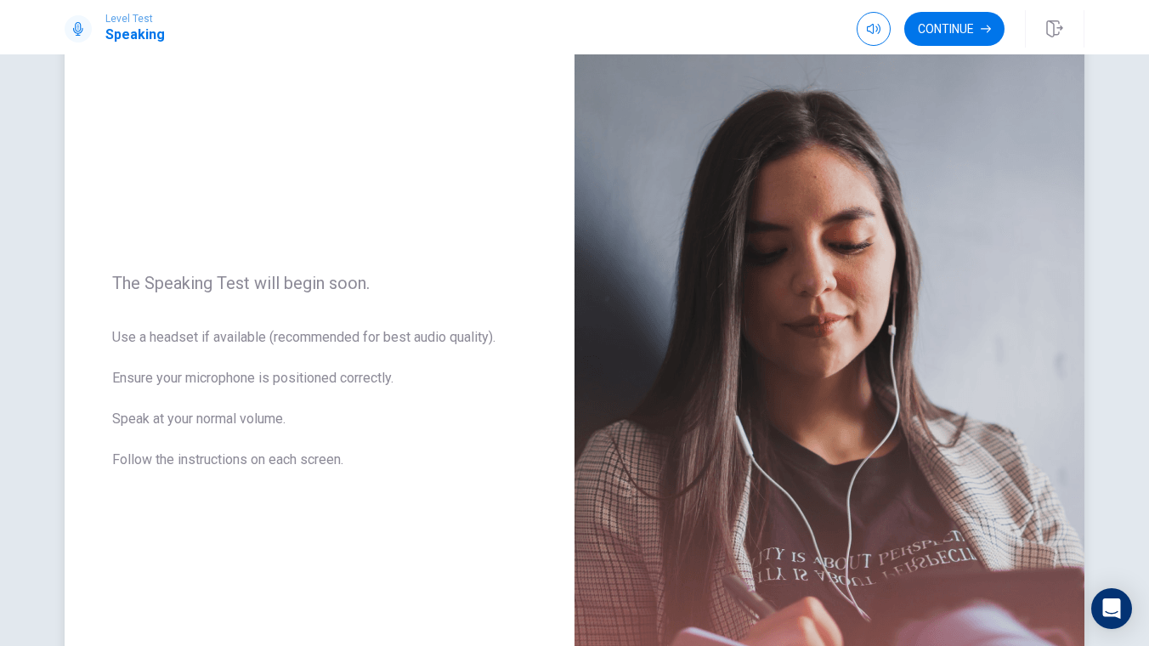
scroll to position [83, 0]
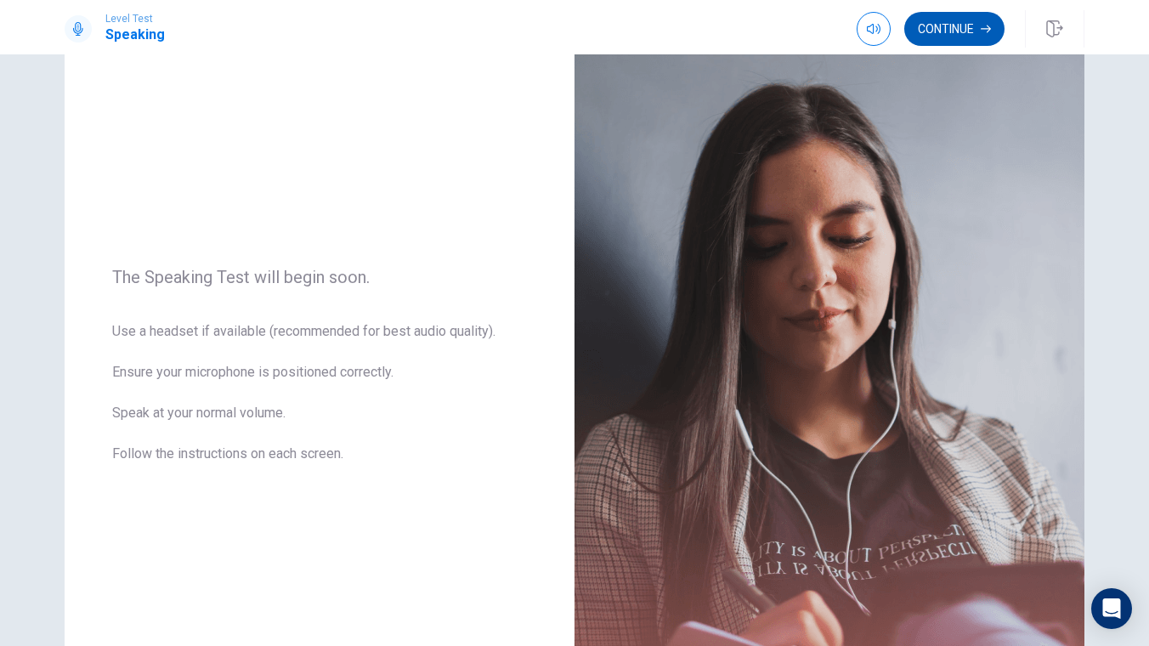
click at [941, 26] on button "Continue" at bounding box center [954, 29] width 100 height 34
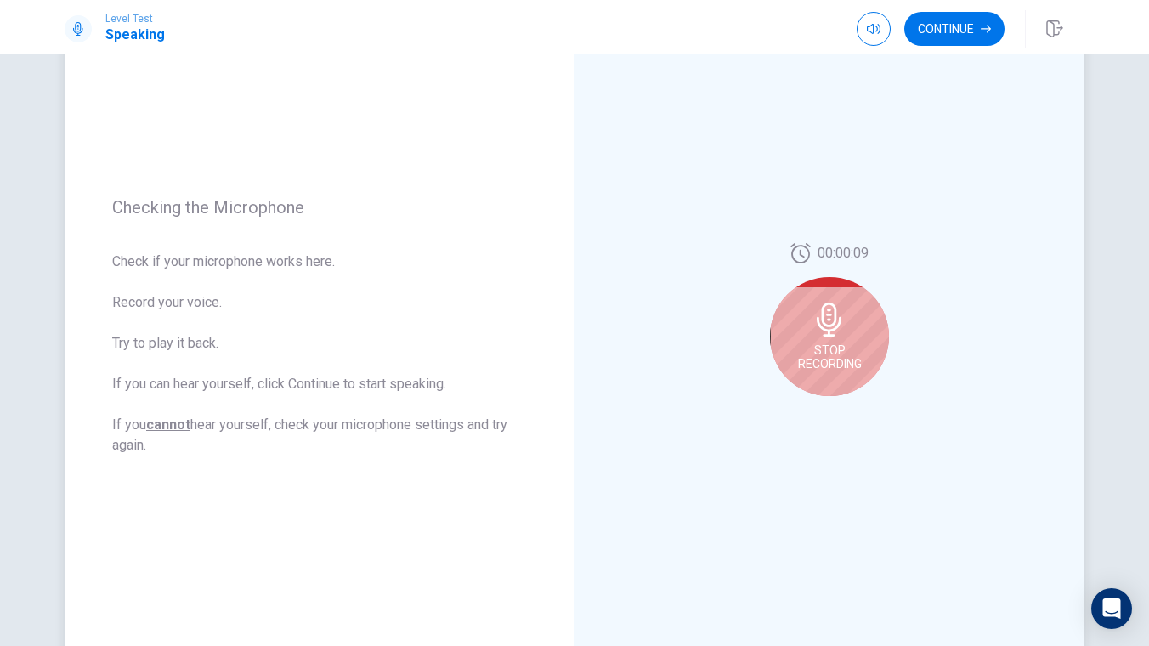
scroll to position [138, 0]
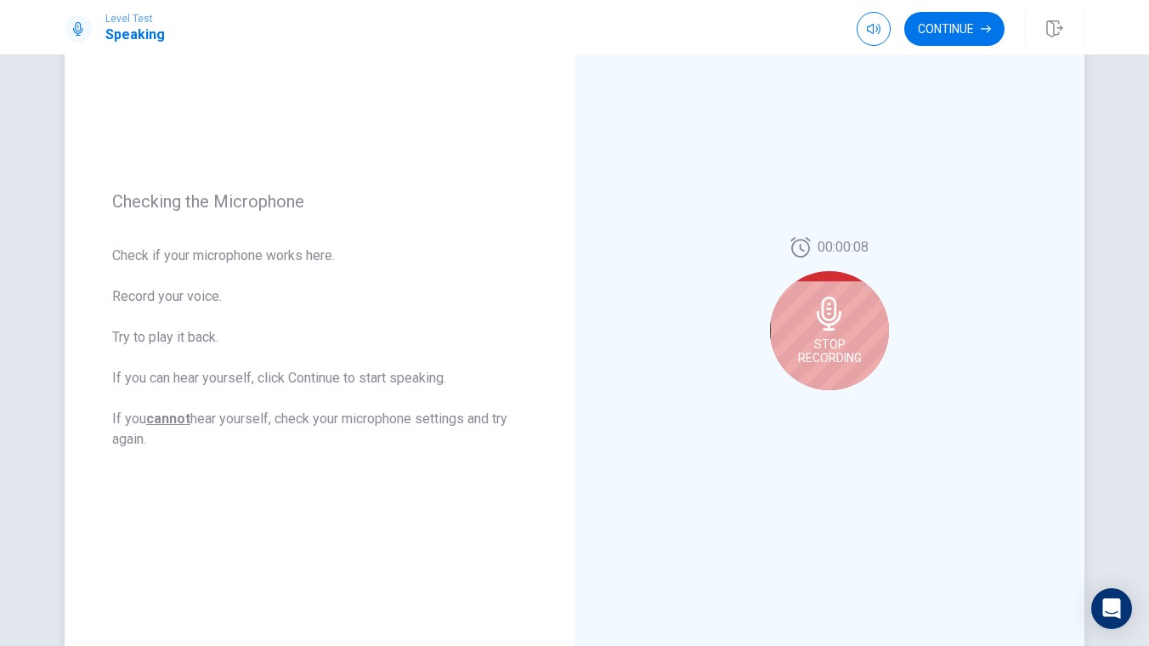
click at [794, 334] on div "Stop Recording" at bounding box center [829, 330] width 119 height 119
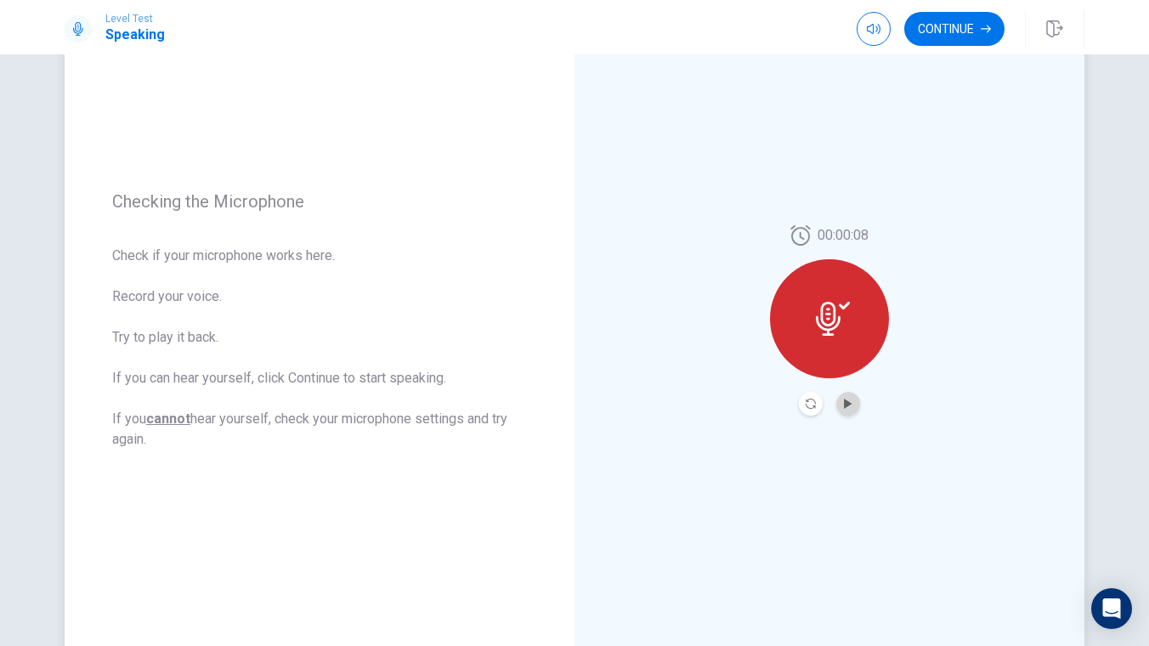
click at [855, 410] on button "Play Audio" at bounding box center [848, 404] width 24 height 24
click at [845, 409] on button "Pause Audio" at bounding box center [848, 404] width 24 height 24
click at [940, 37] on button "Continue" at bounding box center [954, 29] width 100 height 34
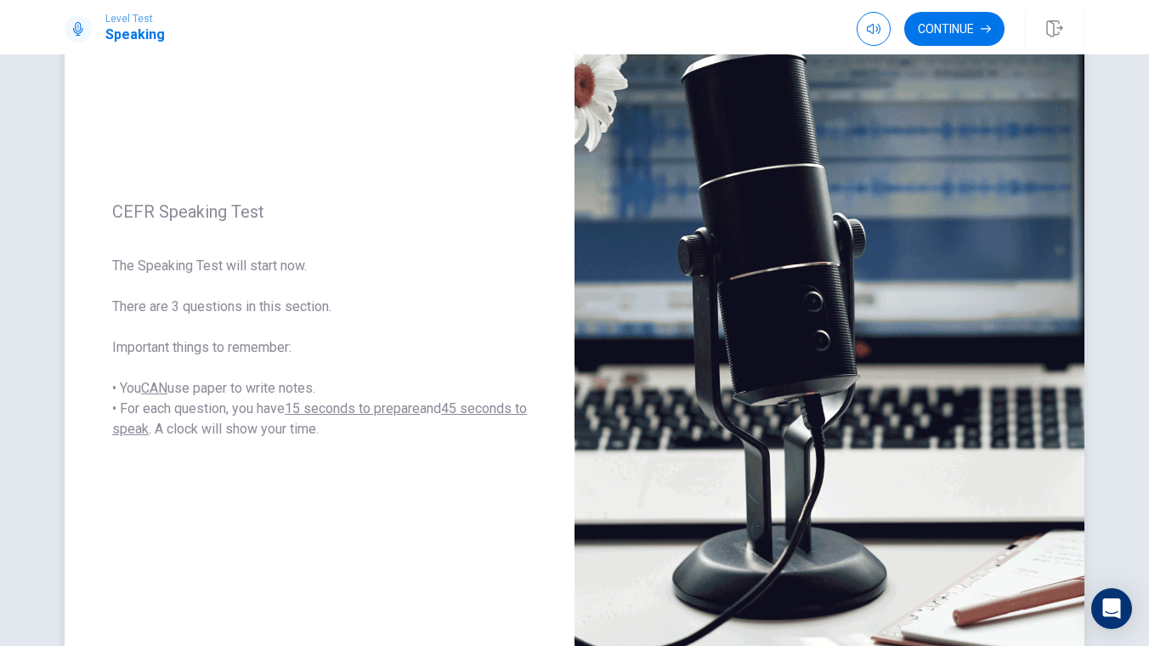
scroll to position [272, 0]
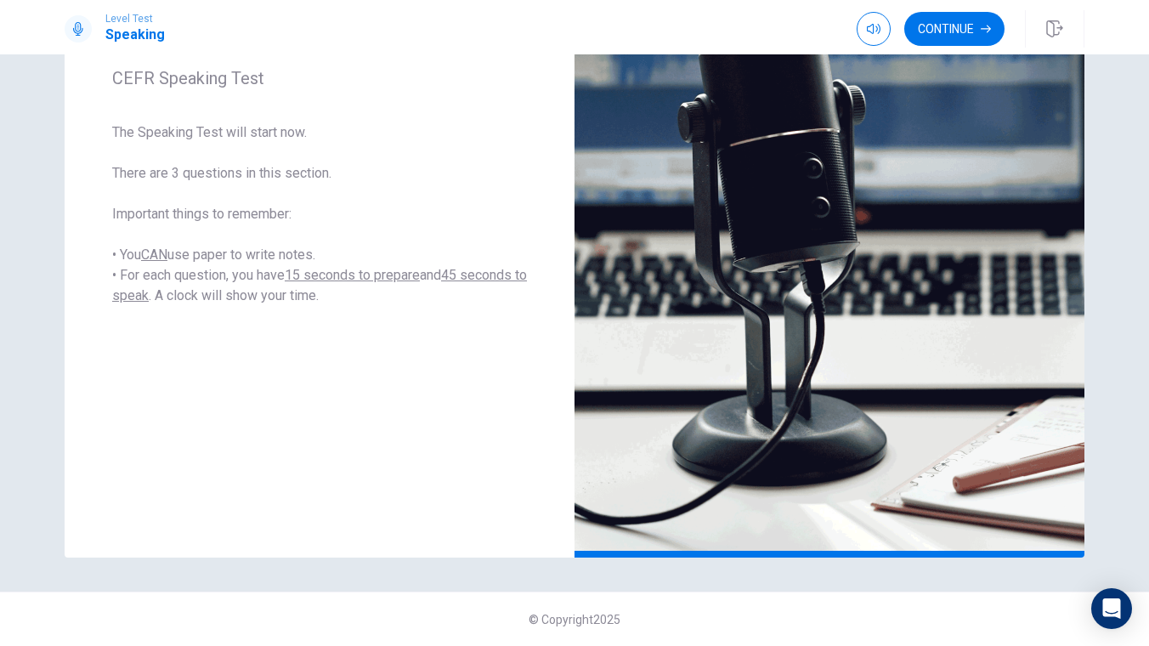
click at [940, 46] on div "Continue" at bounding box center [970, 28] width 228 height 37
click at [947, 34] on button "Continue" at bounding box center [954, 29] width 100 height 34
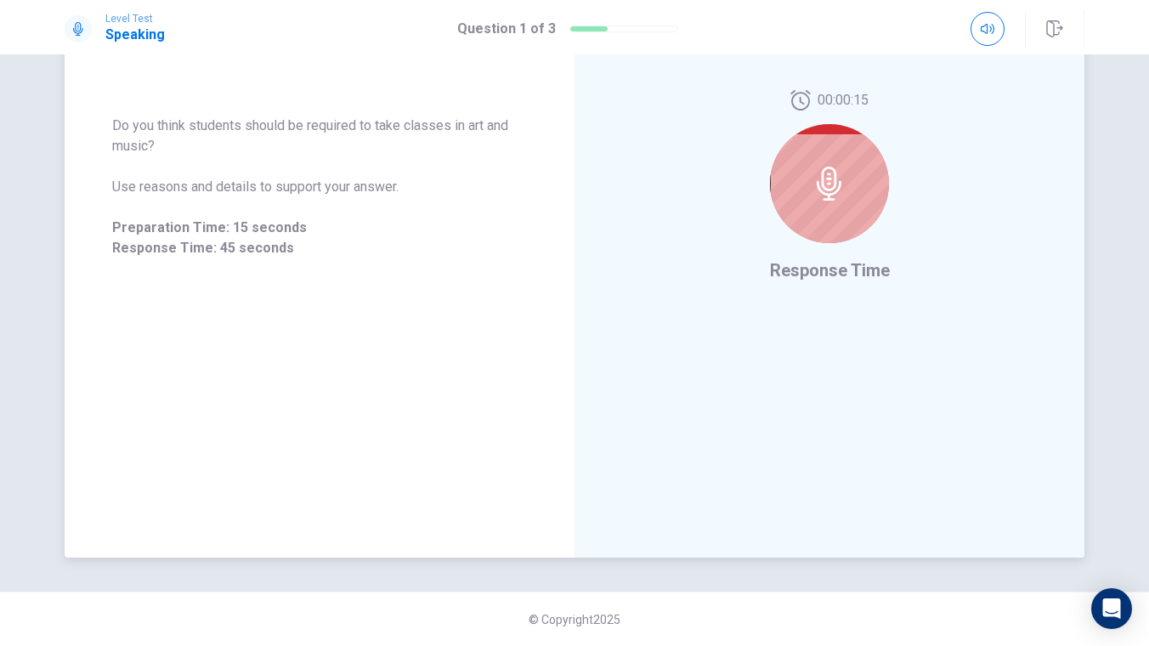
click at [813, 182] on icon at bounding box center [829, 184] width 34 height 34
click at [837, 196] on icon at bounding box center [829, 184] width 34 height 34
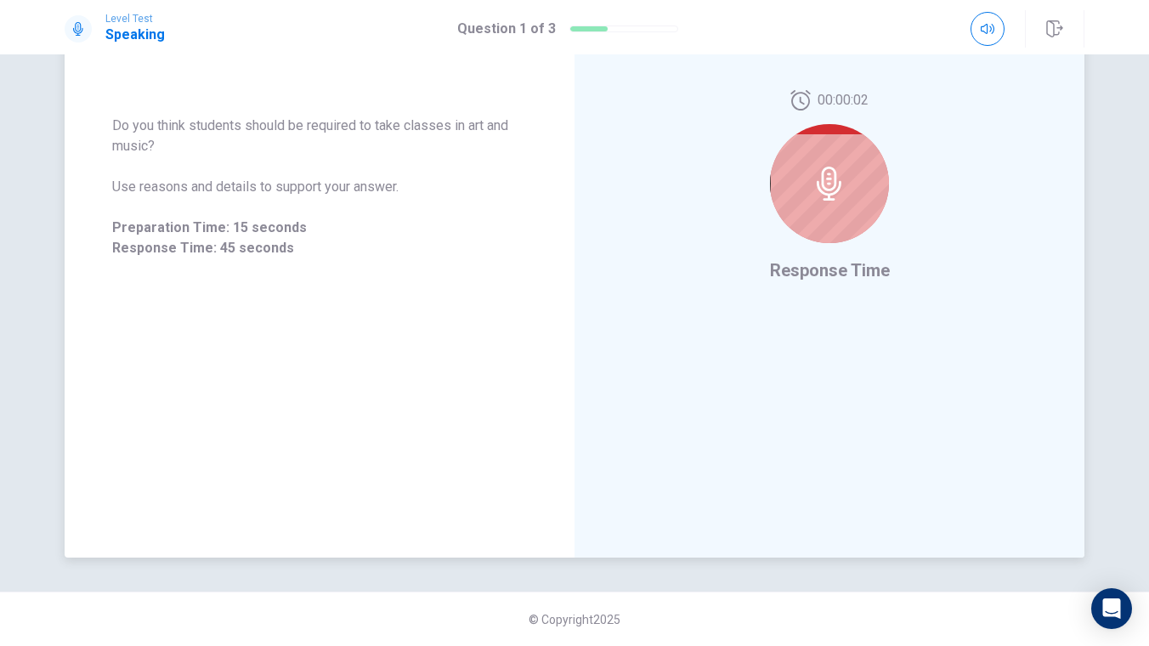
click at [833, 150] on div at bounding box center [829, 183] width 119 height 119
click at [852, 173] on div at bounding box center [829, 183] width 119 height 119
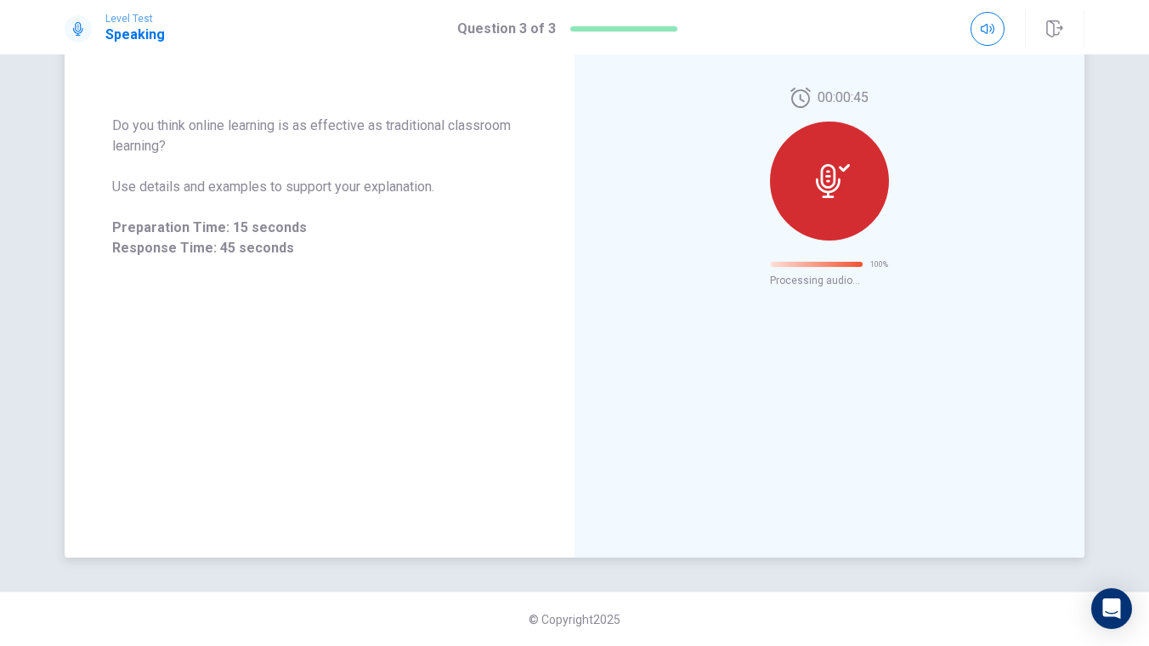
scroll to position [0, 0]
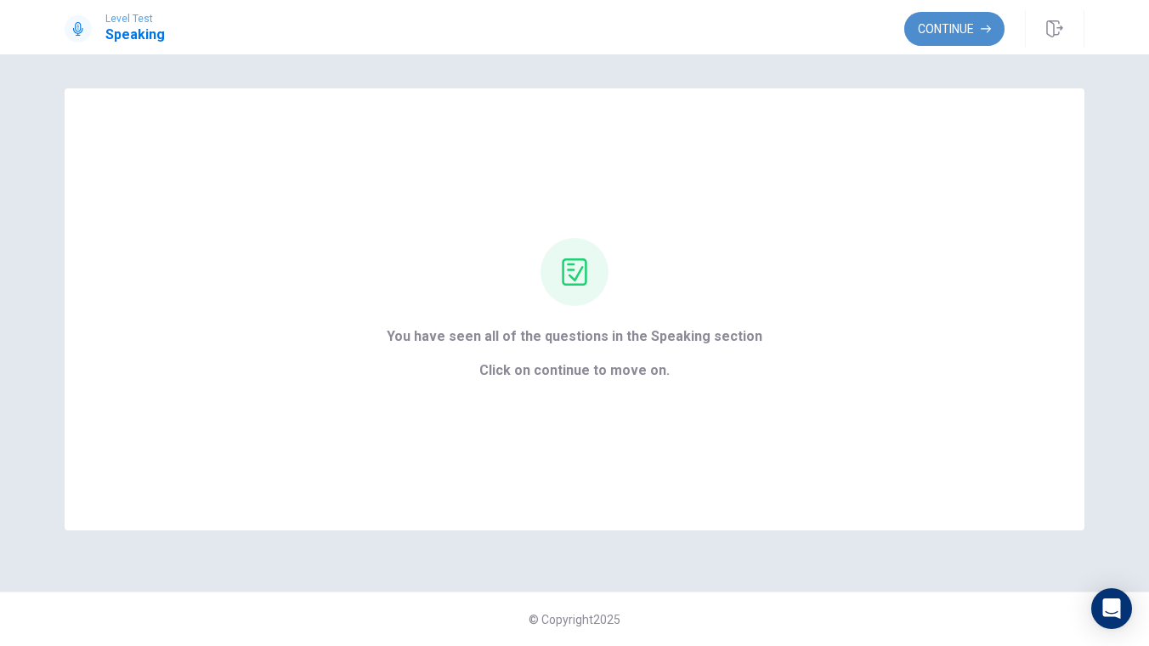
click at [949, 26] on button "Continue" at bounding box center [954, 29] width 100 height 34
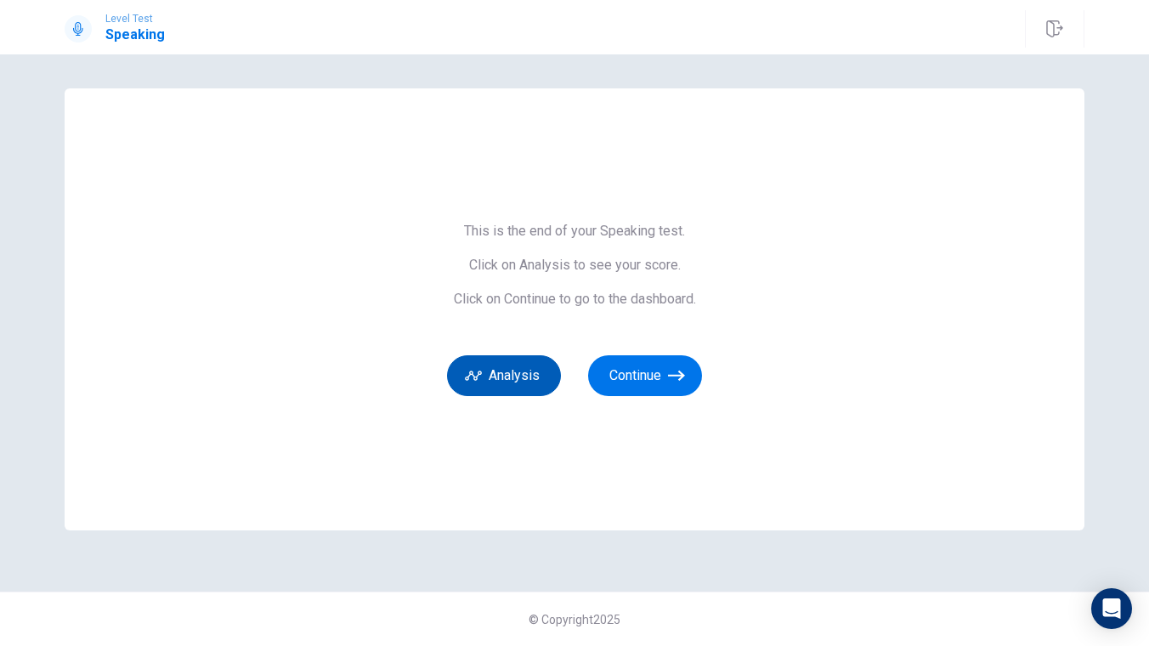
click at [506, 386] on button "Analysis" at bounding box center [504, 375] width 114 height 41
